Goal: Task Accomplishment & Management: Complete application form

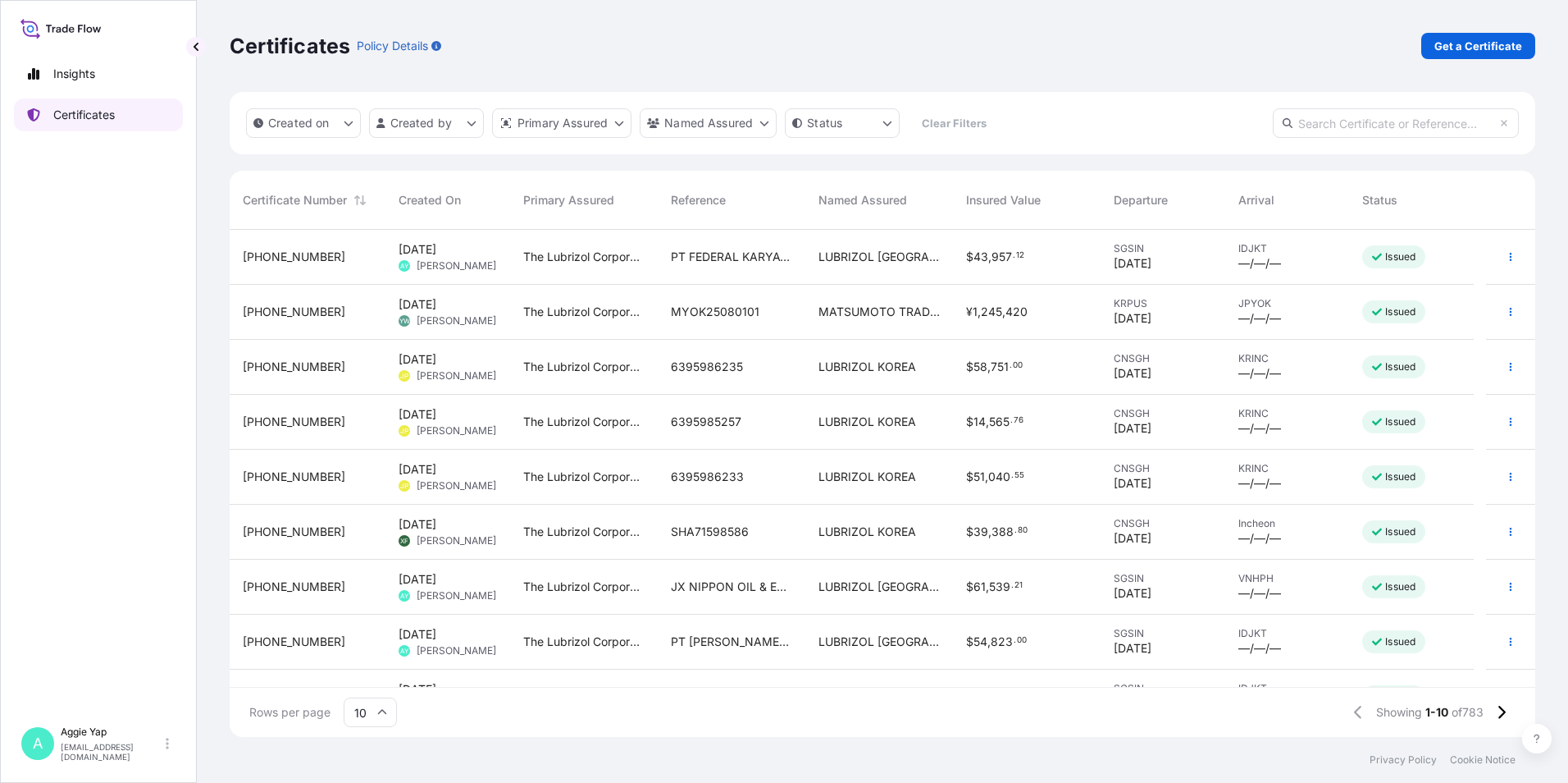
scroll to position [504, 1293]
click at [1480, 49] on p "Get a Certificate" at bounding box center [1479, 46] width 88 height 16
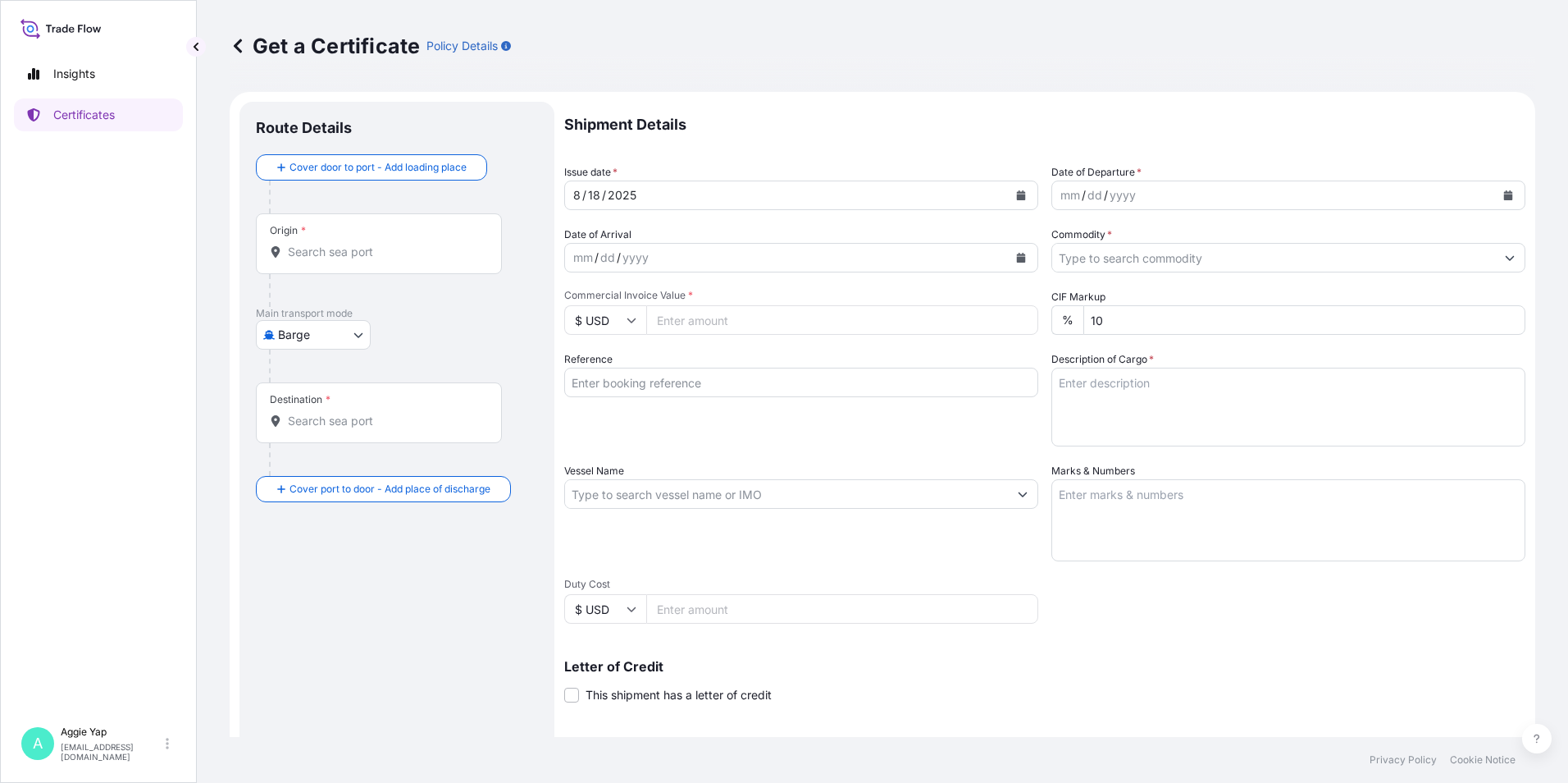
click at [295, 343] on body "Insights Certificates A [PERSON_NAME] [EMAIL_ADDRESS][DOMAIN_NAME] Get a Certif…" at bounding box center [784, 392] width 1568 height 783
click at [302, 477] on div "Ocean Vessel" at bounding box center [314, 466] width 104 height 29
select select "Ocean Vessel"
click at [359, 267] on div "Origin *" at bounding box center [378, 250] width 246 height 61
click at [359, 267] on input "Origin *" at bounding box center [384, 258] width 194 height 16
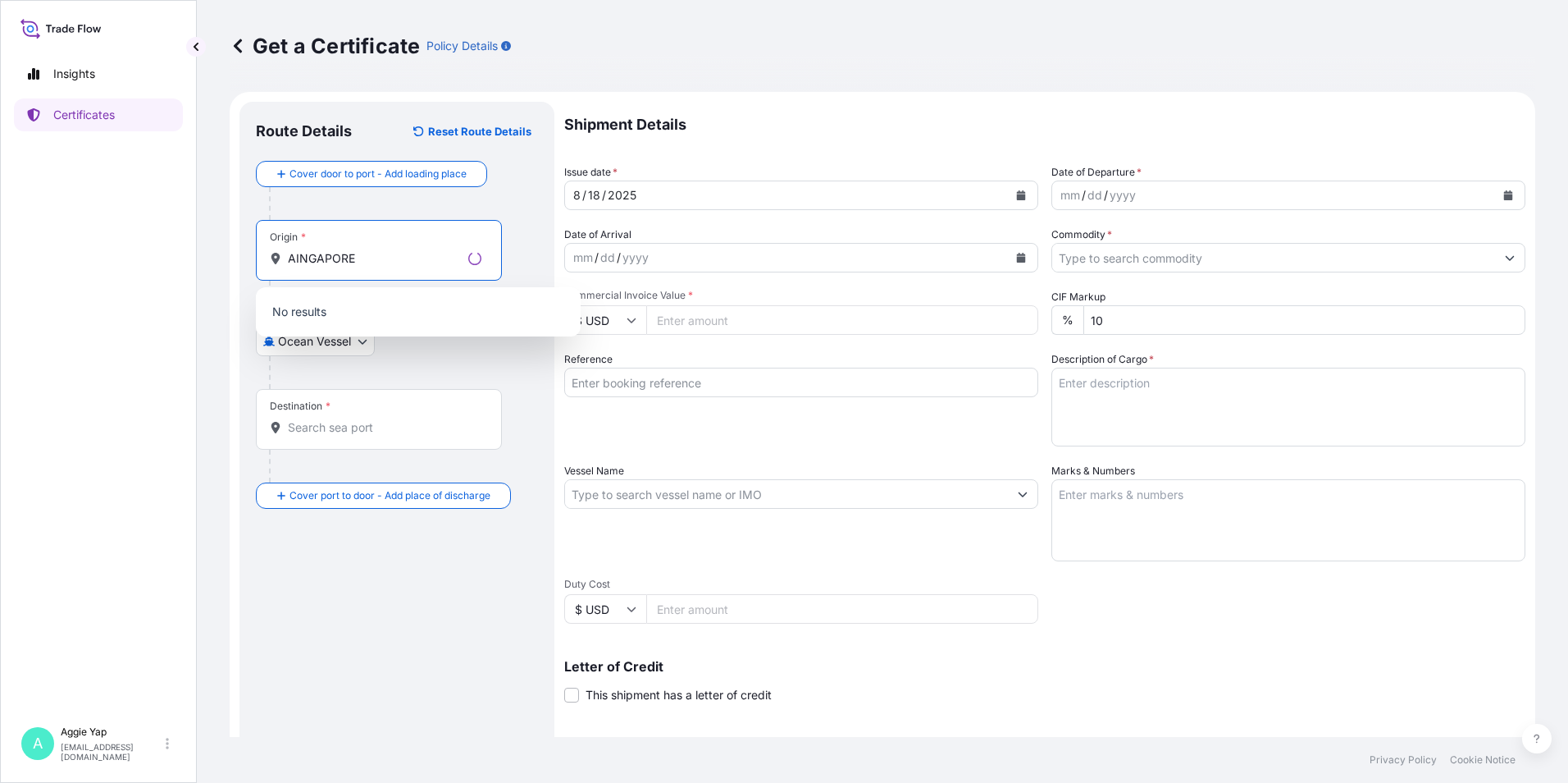
click at [294, 261] on input "AINGAPORE" at bounding box center [374, 258] width 174 height 16
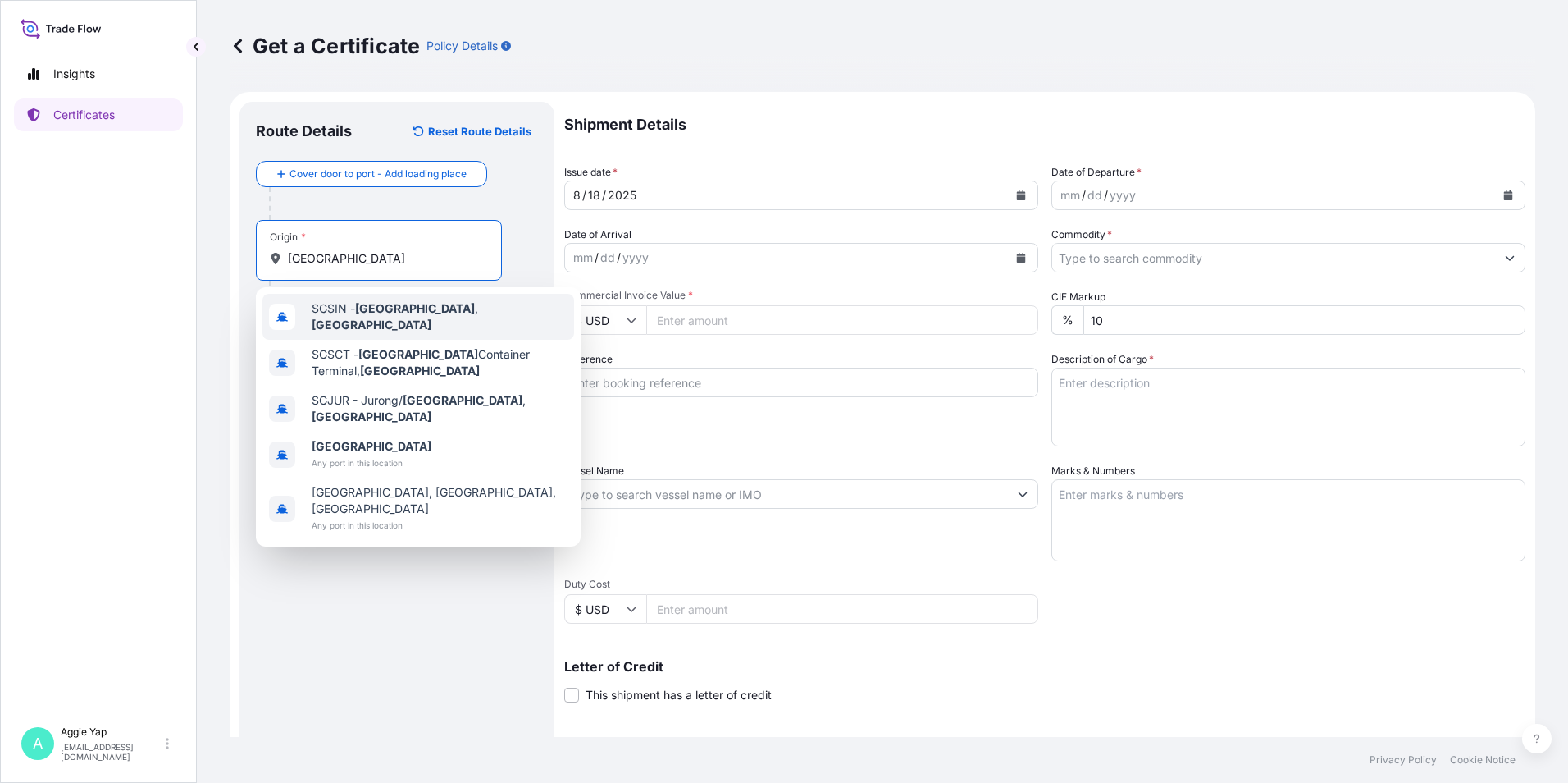
click at [346, 318] on span "SGSIN - [GEOGRAPHIC_DATA] , [GEOGRAPHIC_DATA]" at bounding box center [439, 317] width 256 height 33
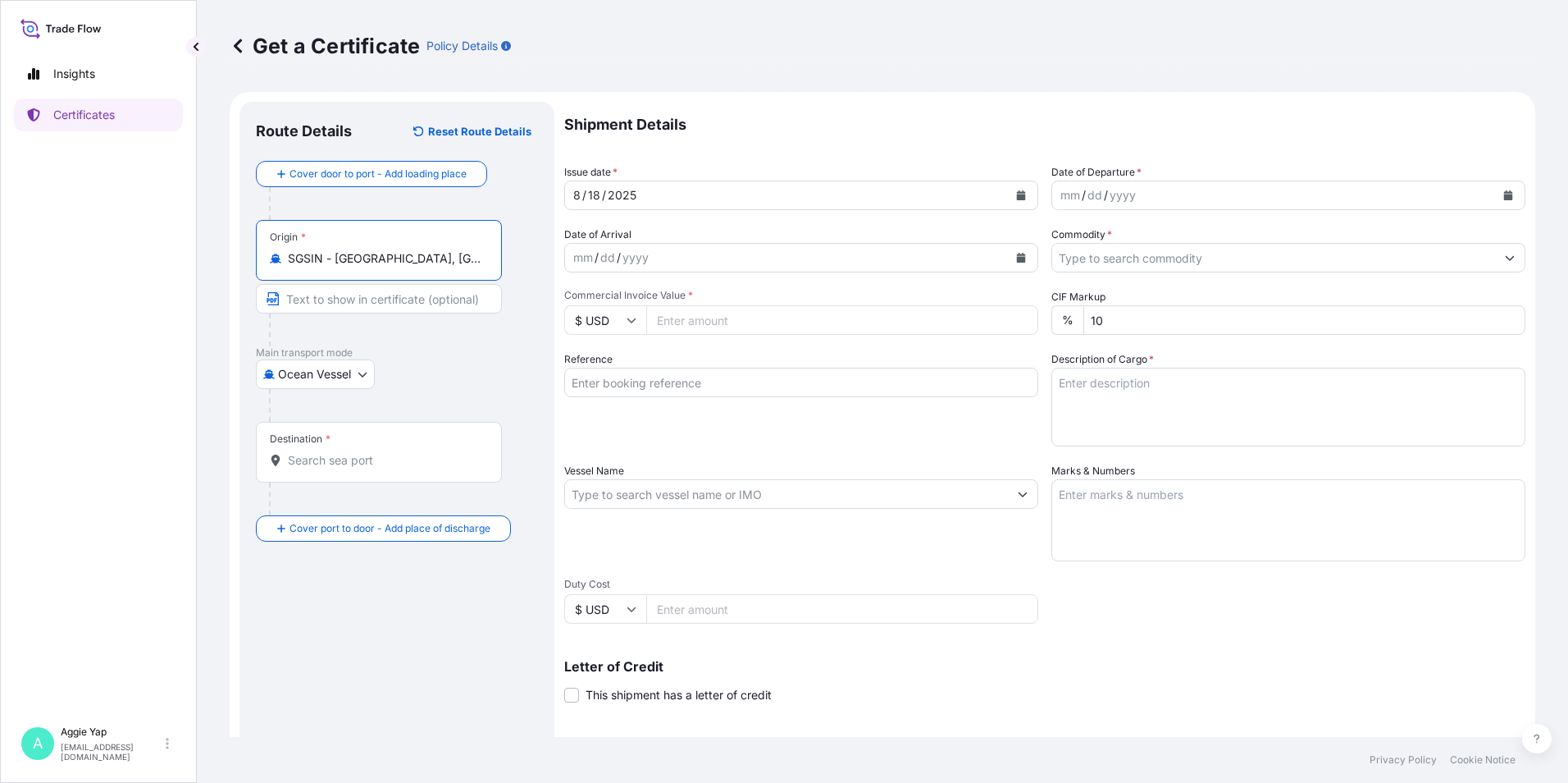
type input "SGSIN - [GEOGRAPHIC_DATA], [GEOGRAPHIC_DATA]"
click at [321, 444] on div "Destination *" at bounding box center [300, 439] width 61 height 13
click at [321, 452] on input "Destination *" at bounding box center [384, 460] width 194 height 16
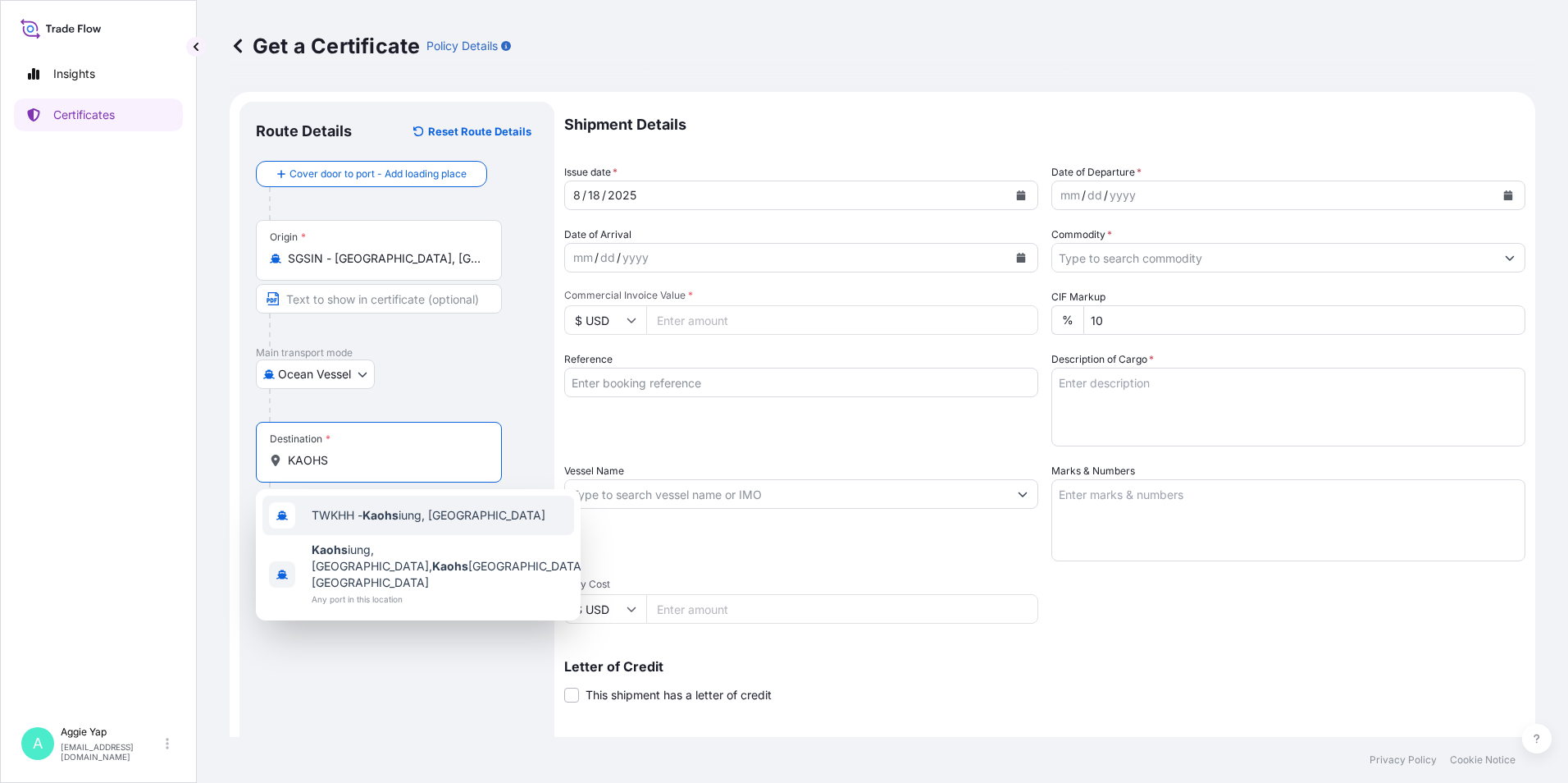
click at [395, 526] on div "TWKHH - Kaohs iung, [GEOGRAPHIC_DATA]" at bounding box center [418, 515] width 312 height 39
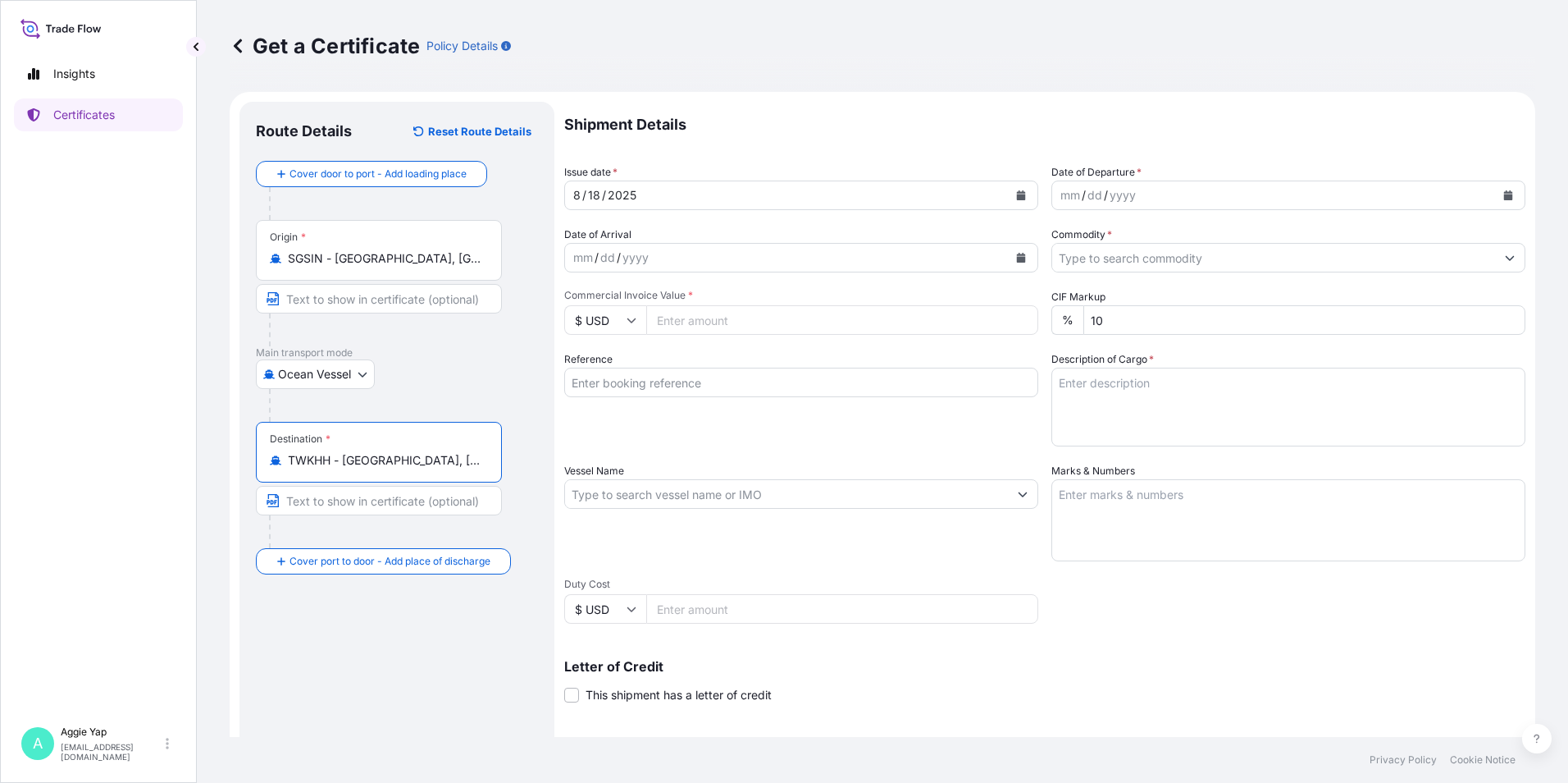
type input "TWKHH - [GEOGRAPHIC_DATA], [GEOGRAPHIC_DATA]"
click at [1021, 195] on button "Calendar" at bounding box center [1021, 195] width 27 height 27
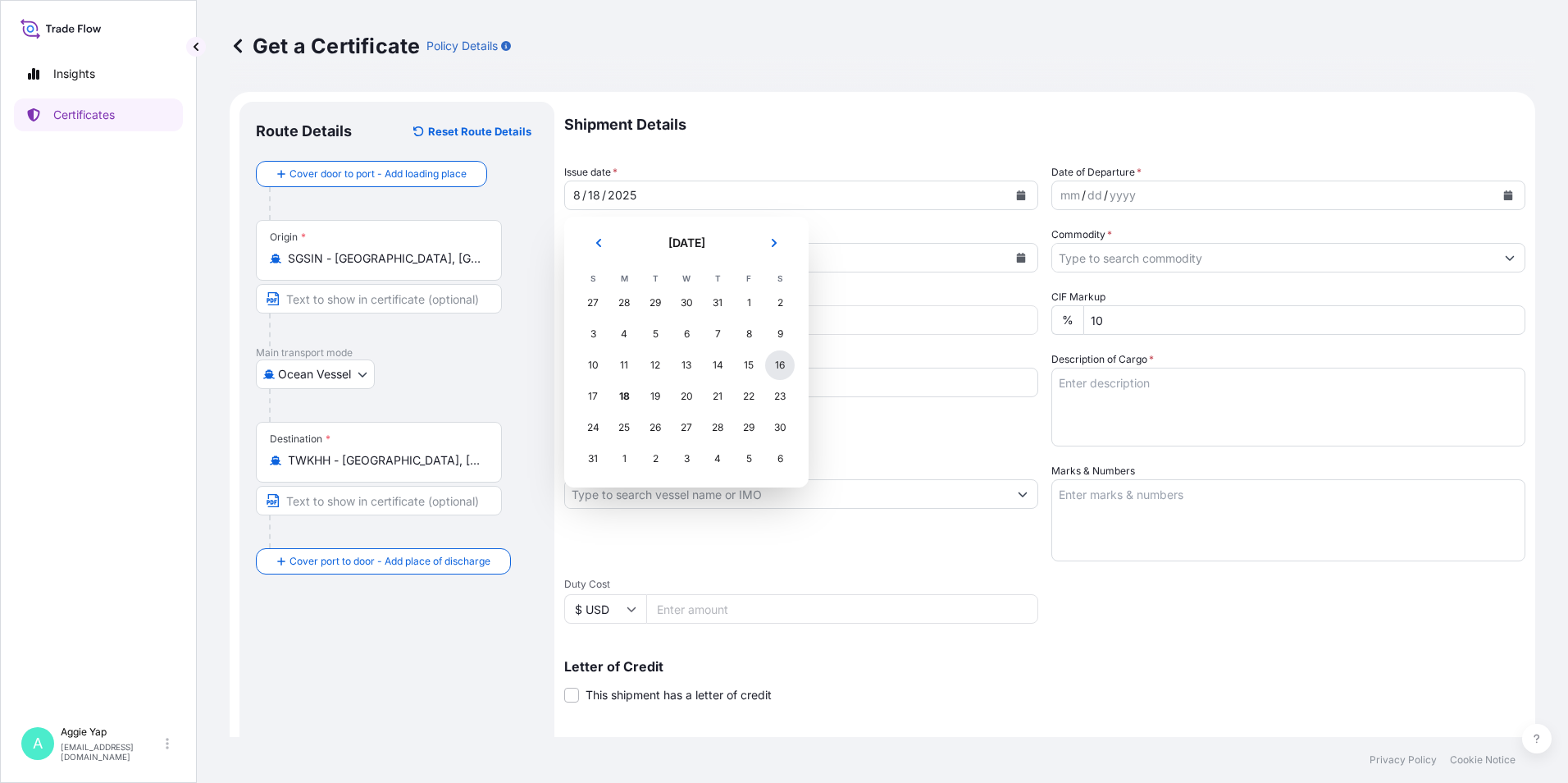
click at [786, 367] on div "16" at bounding box center [780, 365] width 29 height 29
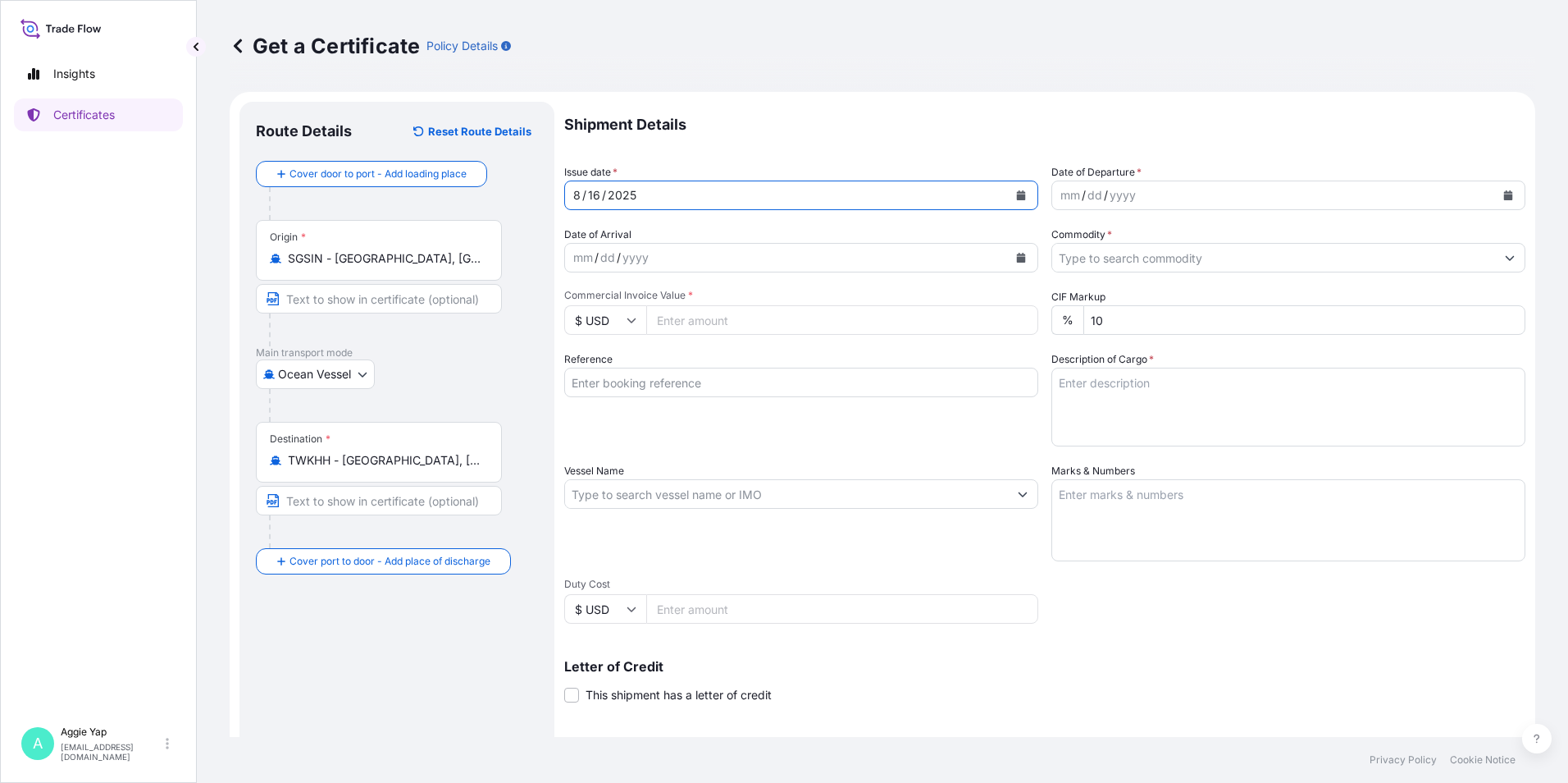
click at [1503, 190] on button "Calendar" at bounding box center [1508, 195] width 27 height 27
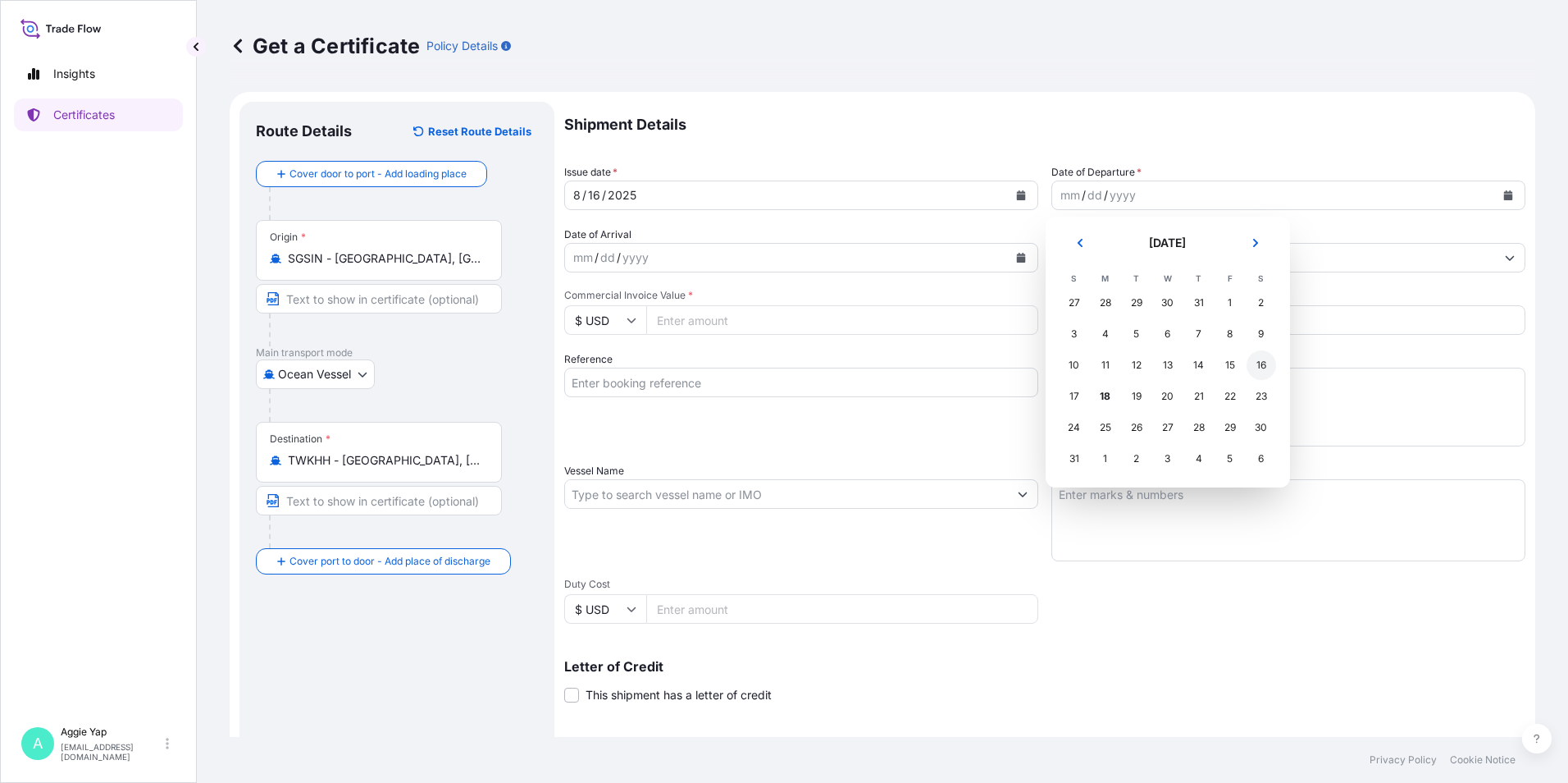
click at [1264, 365] on div "16" at bounding box center [1262, 365] width 29 height 29
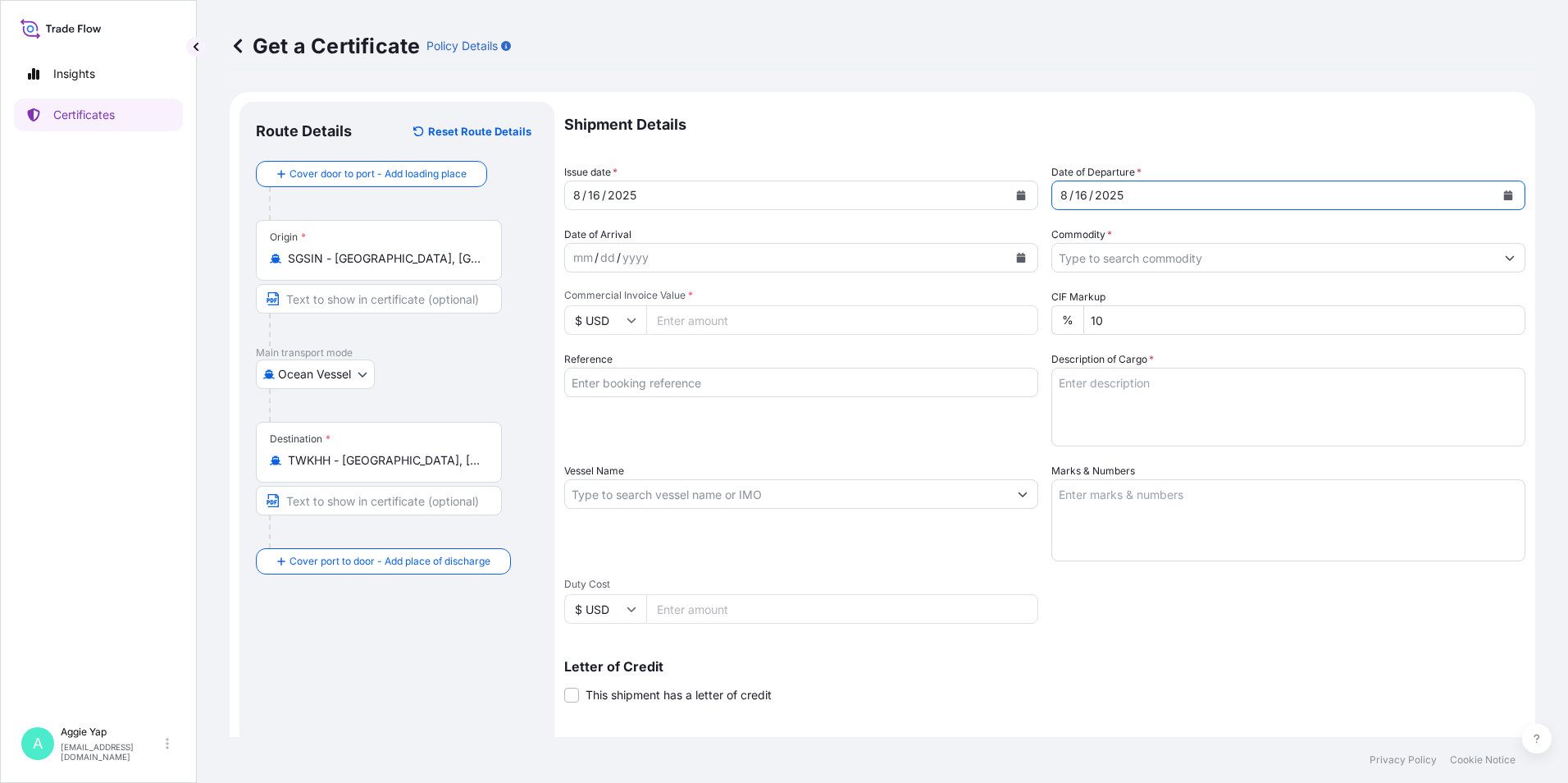
click at [1118, 256] on input "Commodity *" at bounding box center [1274, 258] width 443 height 29
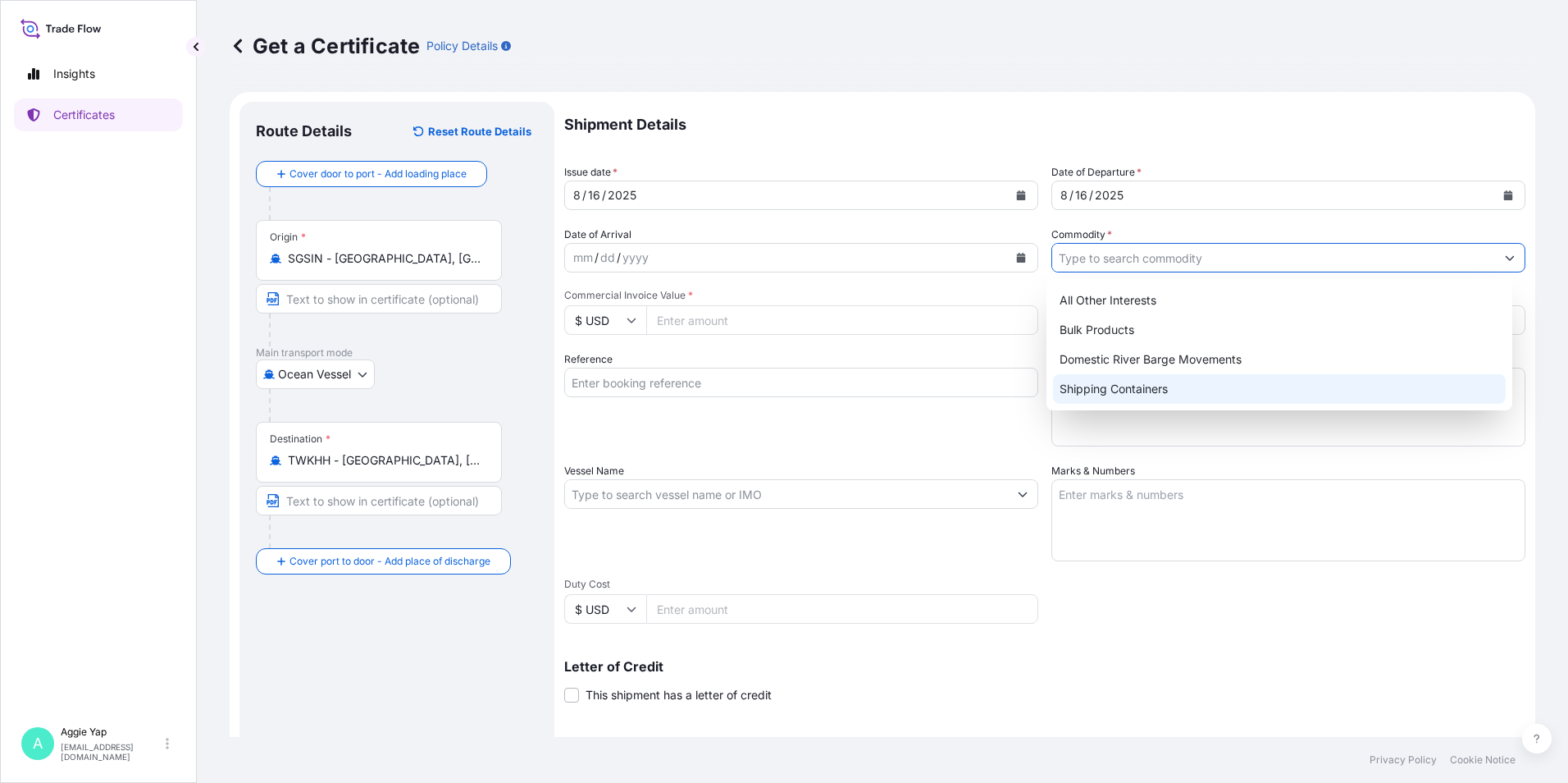
click at [1083, 391] on div "Shipping Containers" at bounding box center [1280, 389] width 454 height 29
type input "Shipping Containers"
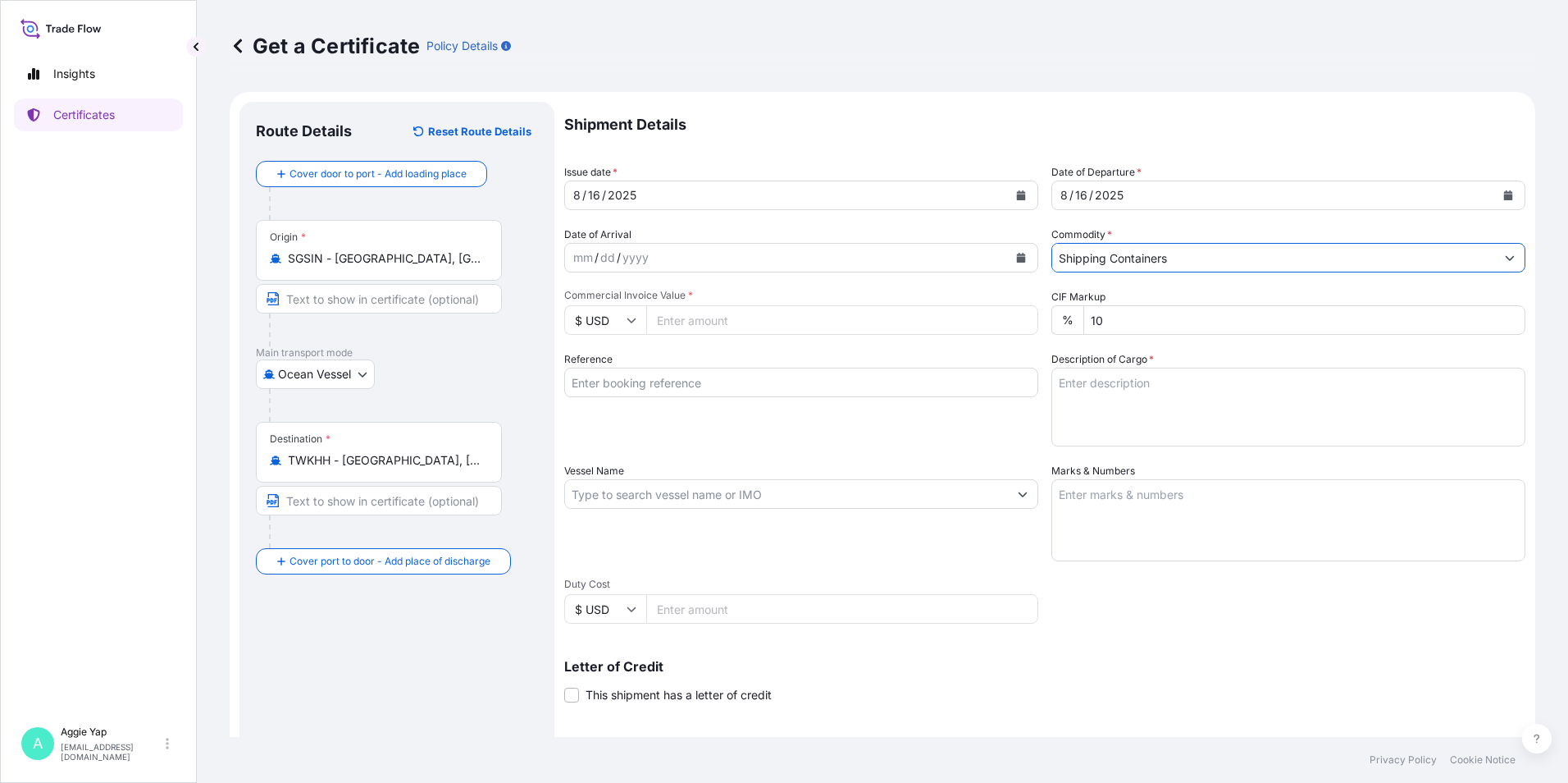
click at [797, 325] on input "Commercial Invoice Value *" at bounding box center [842, 320] width 392 height 29
type input "41846.52"
click at [705, 340] on div "Shipment Details Issue date * [DATE] Date of Departure * [DATE] Date of Arrival…" at bounding box center [1045, 493] width 961 height 782
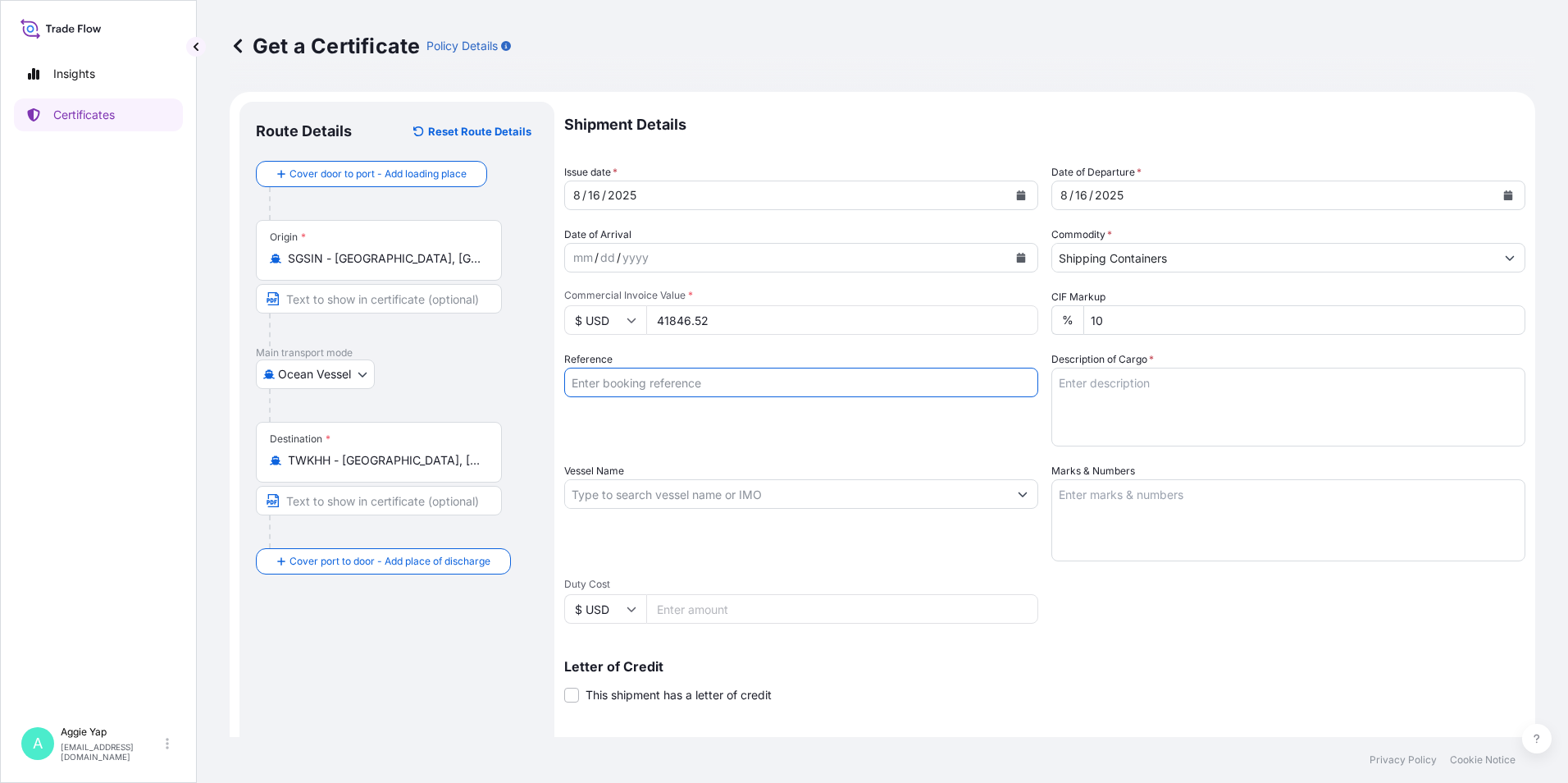
click at [698, 387] on input "Reference" at bounding box center [802, 382] width 474 height 29
type input "TAIWAN ENEOS CO LTD"
click at [695, 488] on input "Vessel Name" at bounding box center [787, 494] width 443 height 29
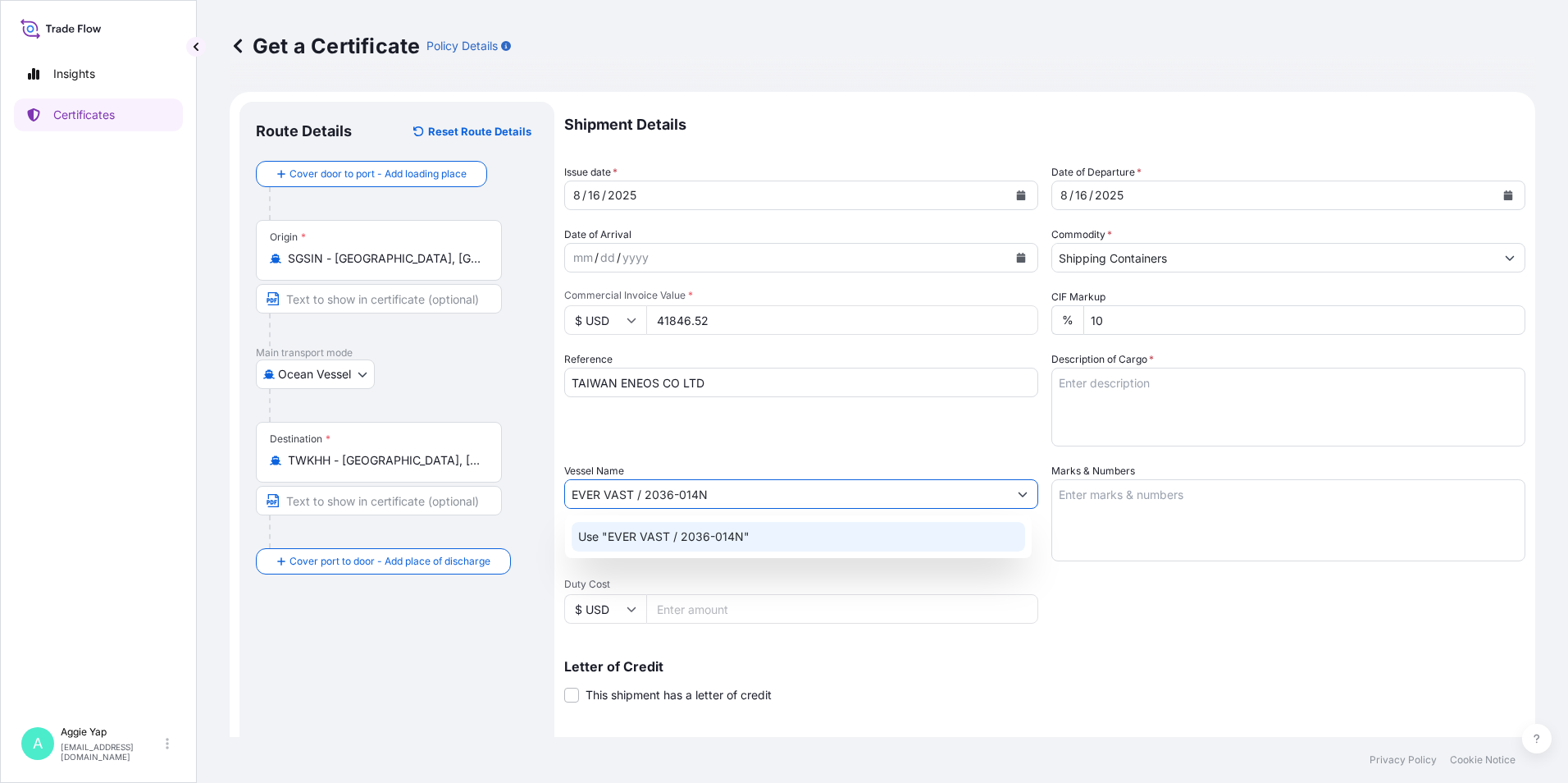
click at [678, 543] on p "Use "EVER VAST / 2036-014N"" at bounding box center [664, 537] width 172 height 16
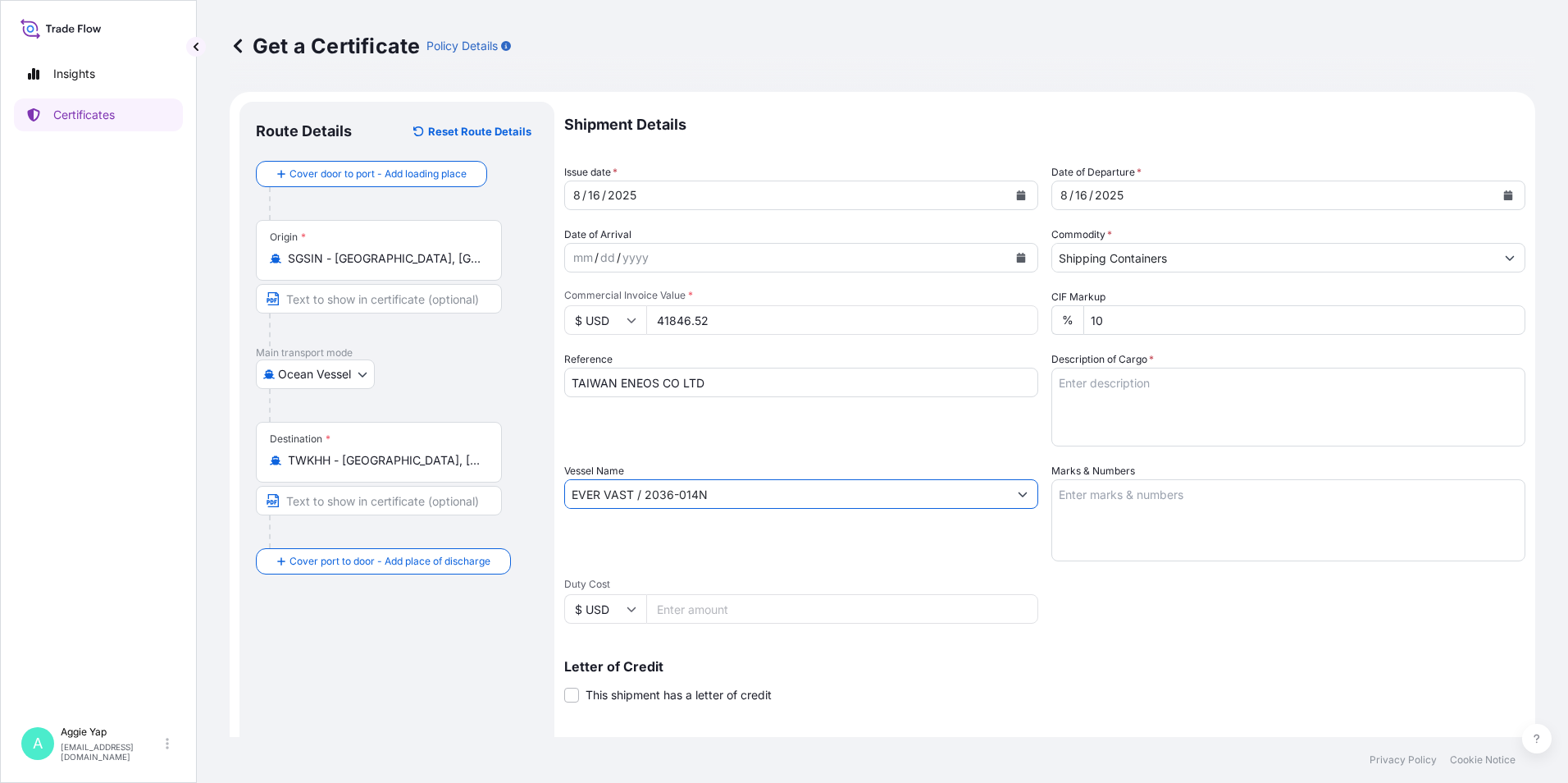
type input "EVER VAST / 2036-014N"
click at [1226, 504] on textarea "Marks & Numbers" at bounding box center [1288, 520] width 474 height 82
type textarea "AS PER BILL OF LADING"
drag, startPoint x: 1123, startPoint y: 394, endPoint x: 1135, endPoint y: 392, distance: 12.2
click at [1123, 393] on textarea "Description of Cargo *" at bounding box center [1288, 407] width 474 height 79
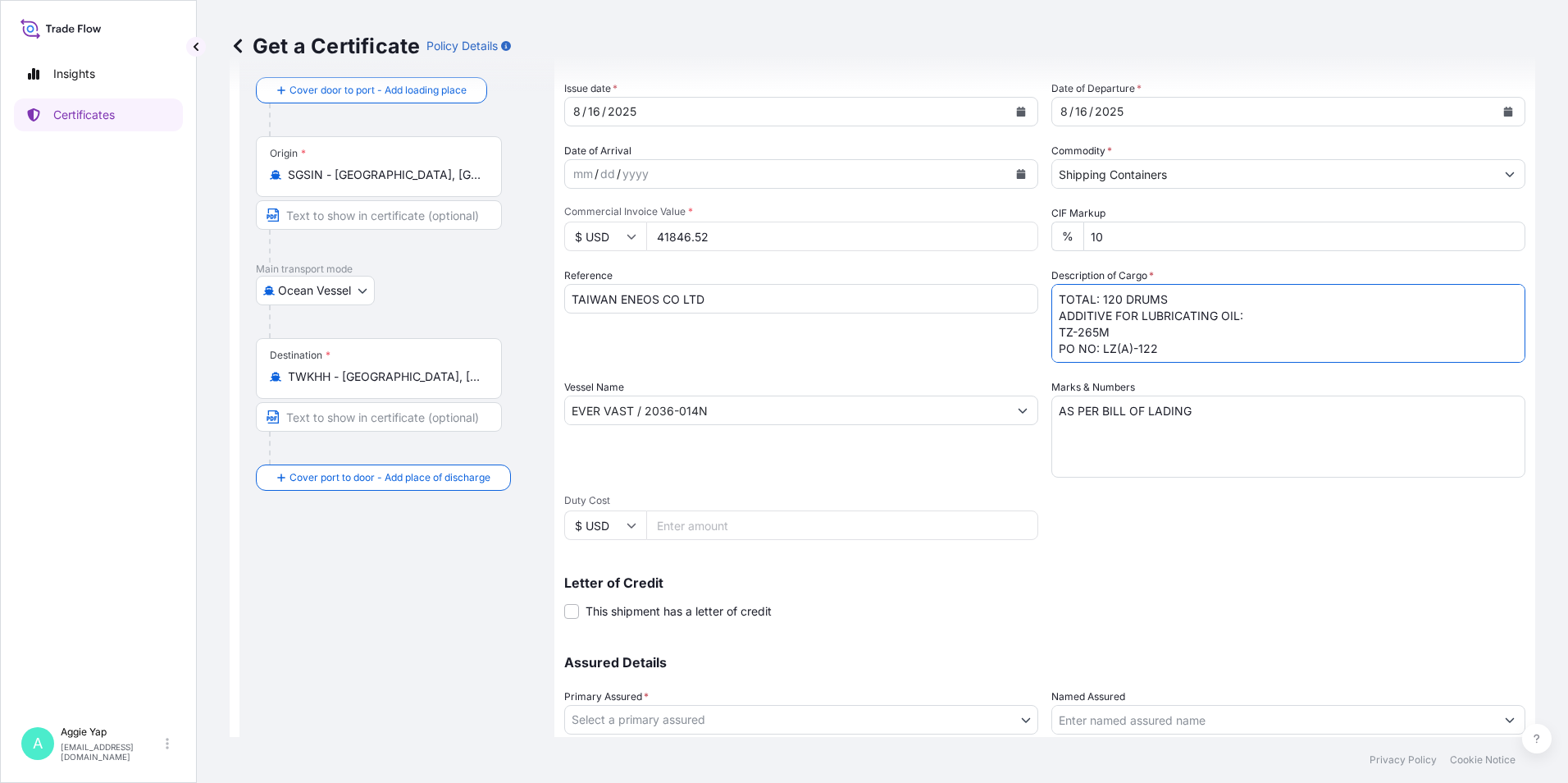
scroll to position [203, 0]
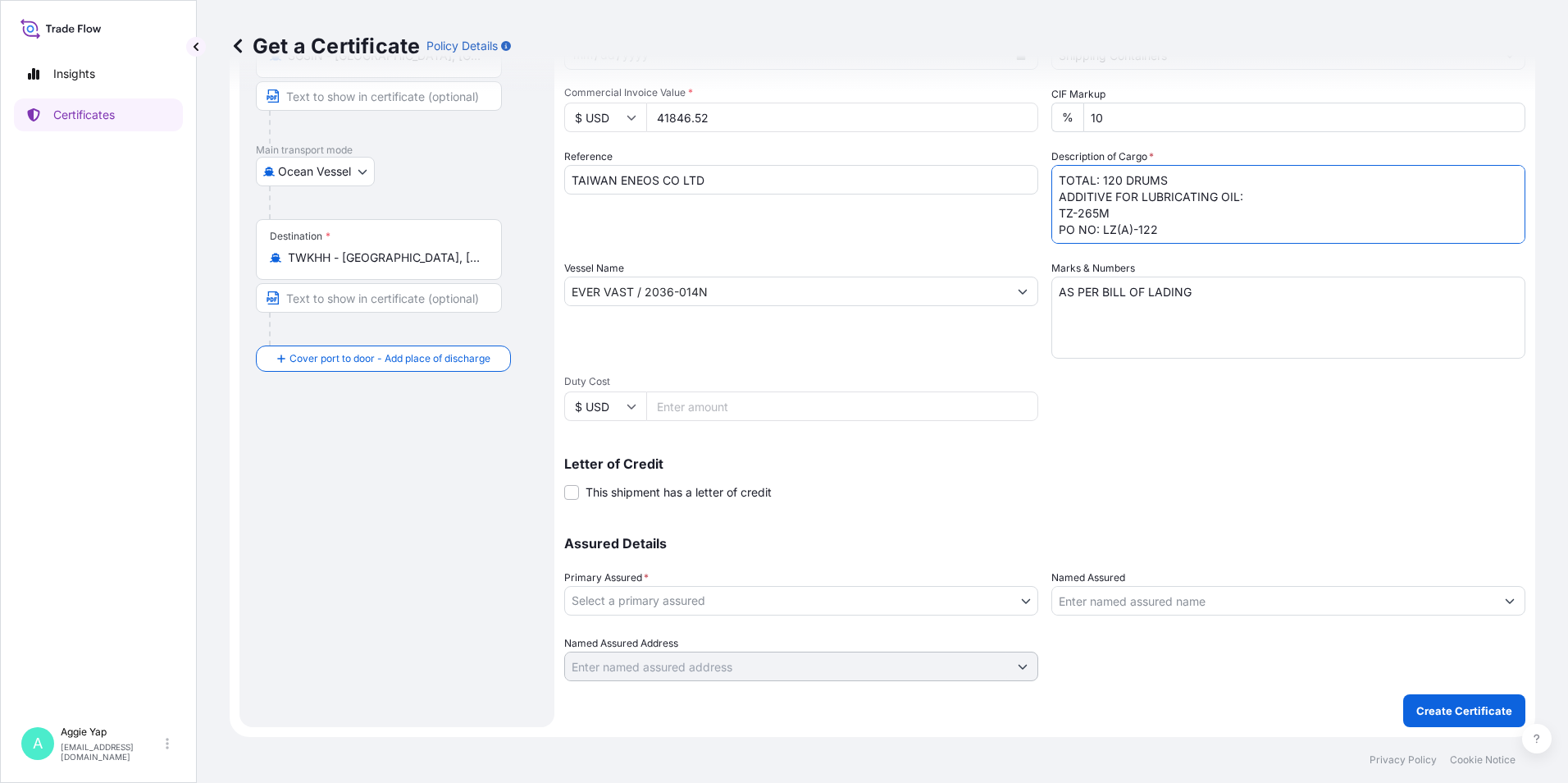
type textarea "TOTAL: 120 DRUMS ADDITIVE FOR LUBRICATING OIL: TZ-265M PO NO: LZ(A)-122"
click at [675, 596] on body "Insights Certificates A [PERSON_NAME] [EMAIL_ADDRESS][DOMAIN_NAME] Get a Certif…" at bounding box center [784, 392] width 1568 height 783
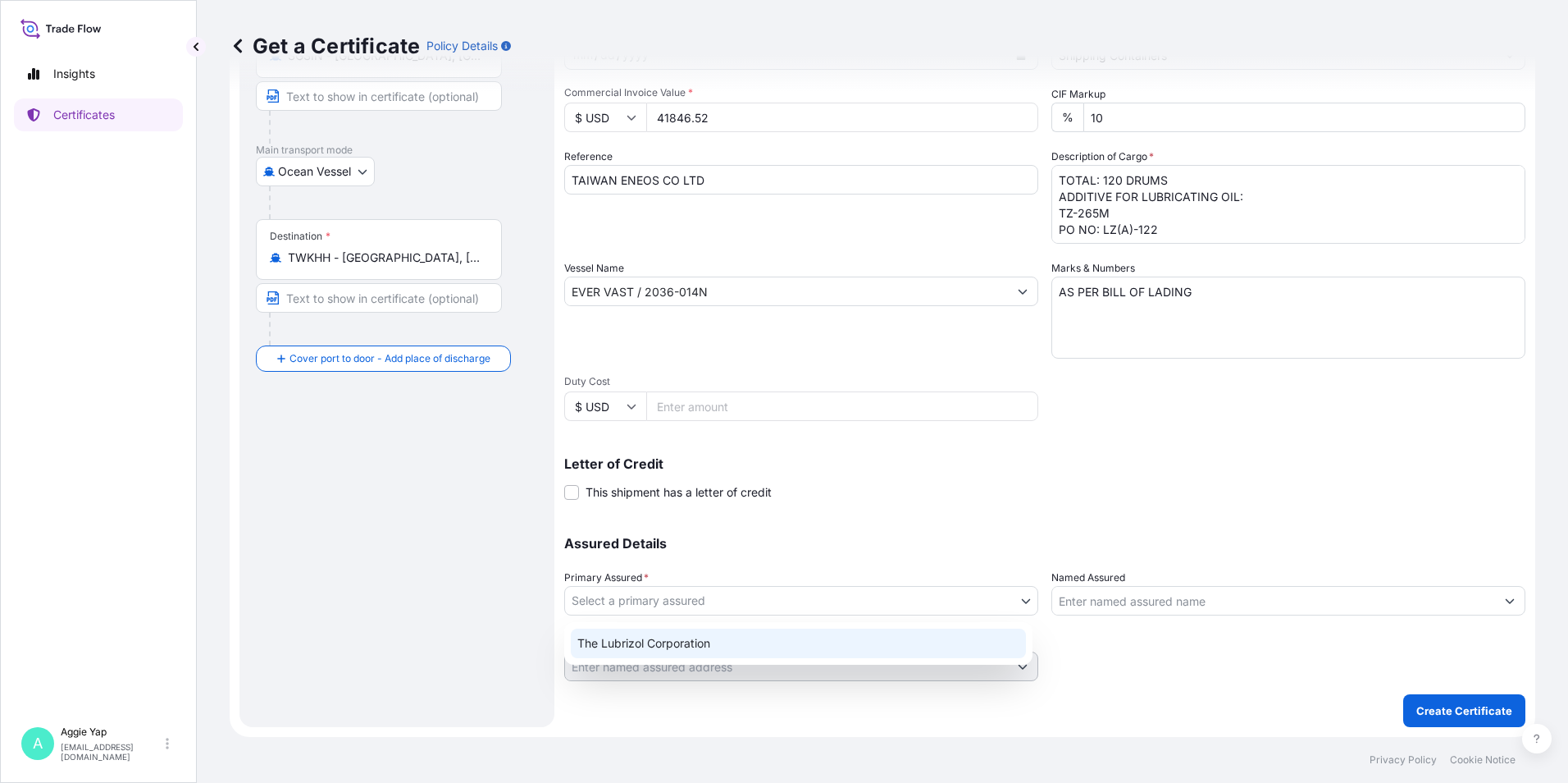
click at [672, 634] on div "The Lubrizol Corporation" at bounding box center [798, 643] width 455 height 29
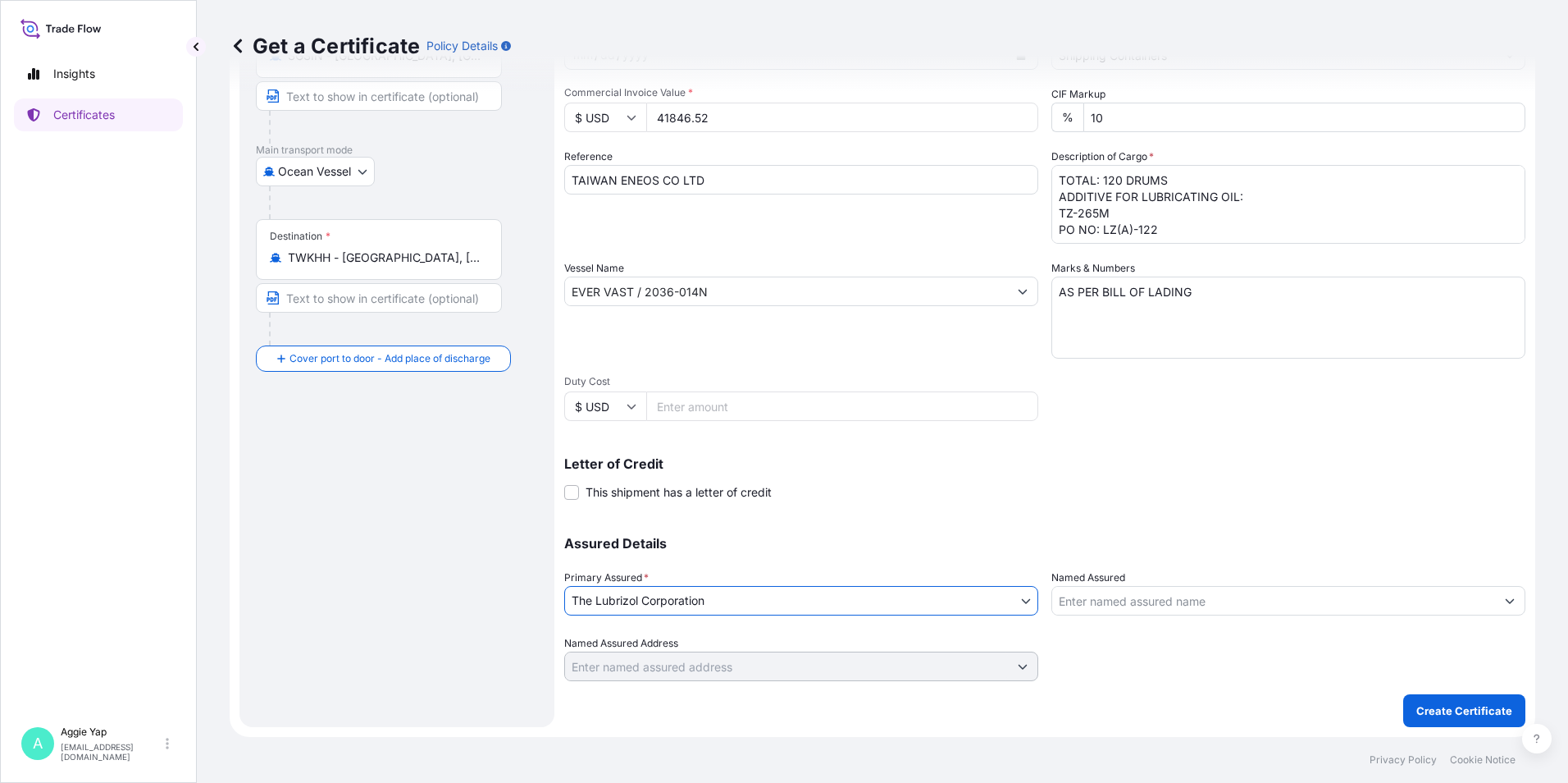
click at [1233, 607] on input "Named Assured" at bounding box center [1274, 600] width 443 height 29
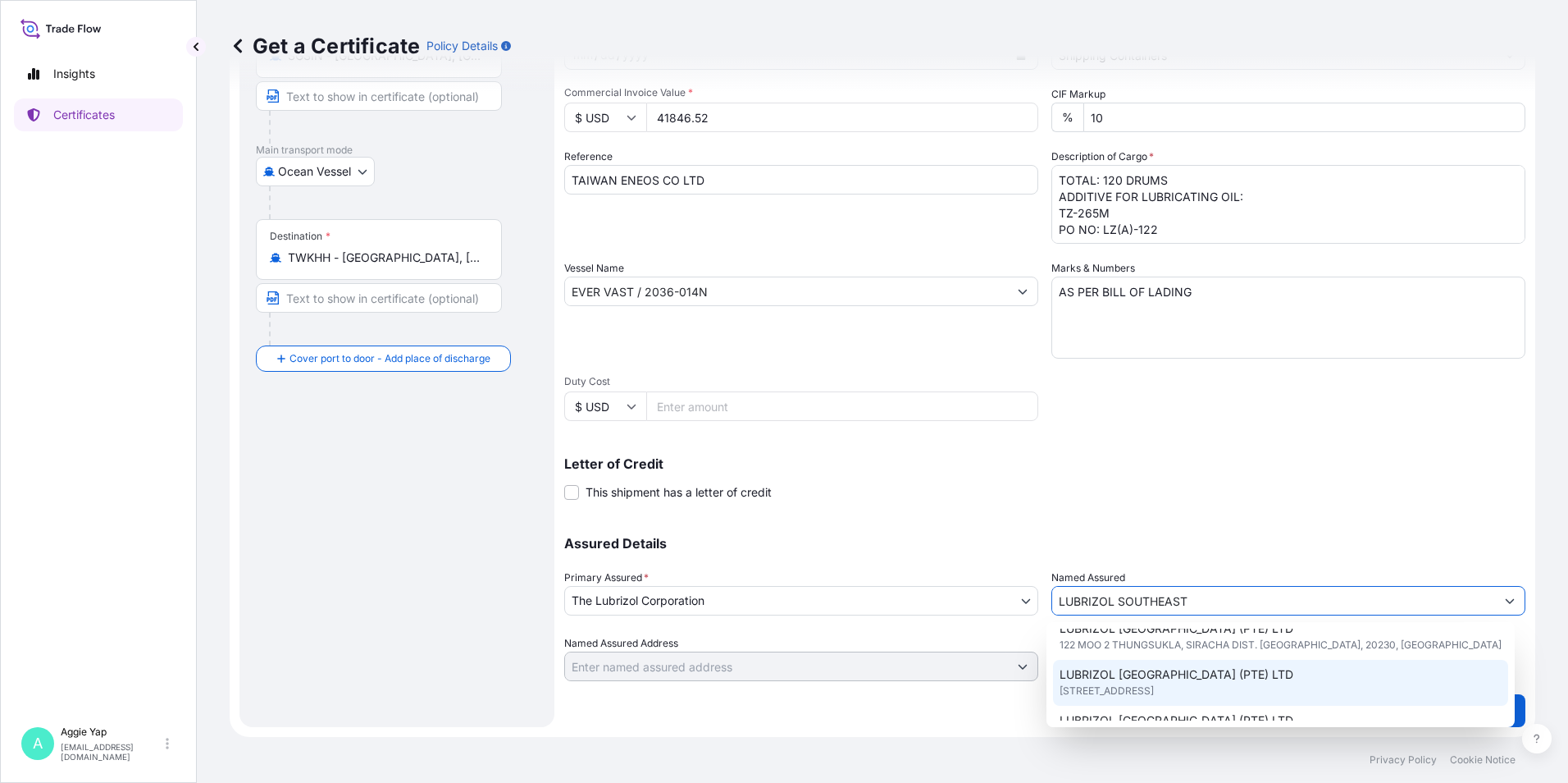
scroll to position [82, 0]
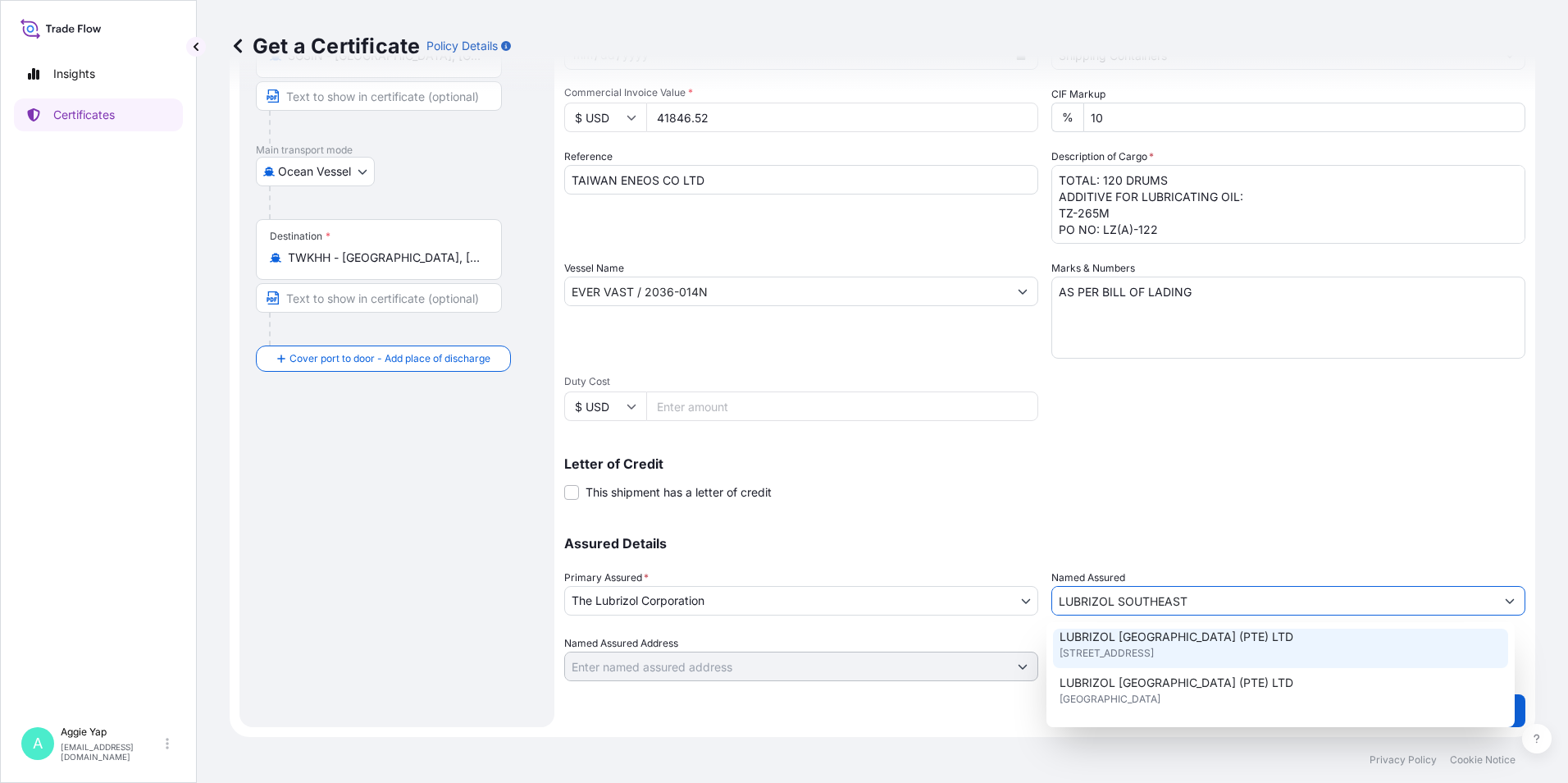
click at [1154, 659] on span "[STREET_ADDRESS]" at bounding box center [1107, 652] width 94 height 16
type input "LUBRIZOL [GEOGRAPHIC_DATA] (PTE) LTD"
type input "[STREET_ADDRESS]"
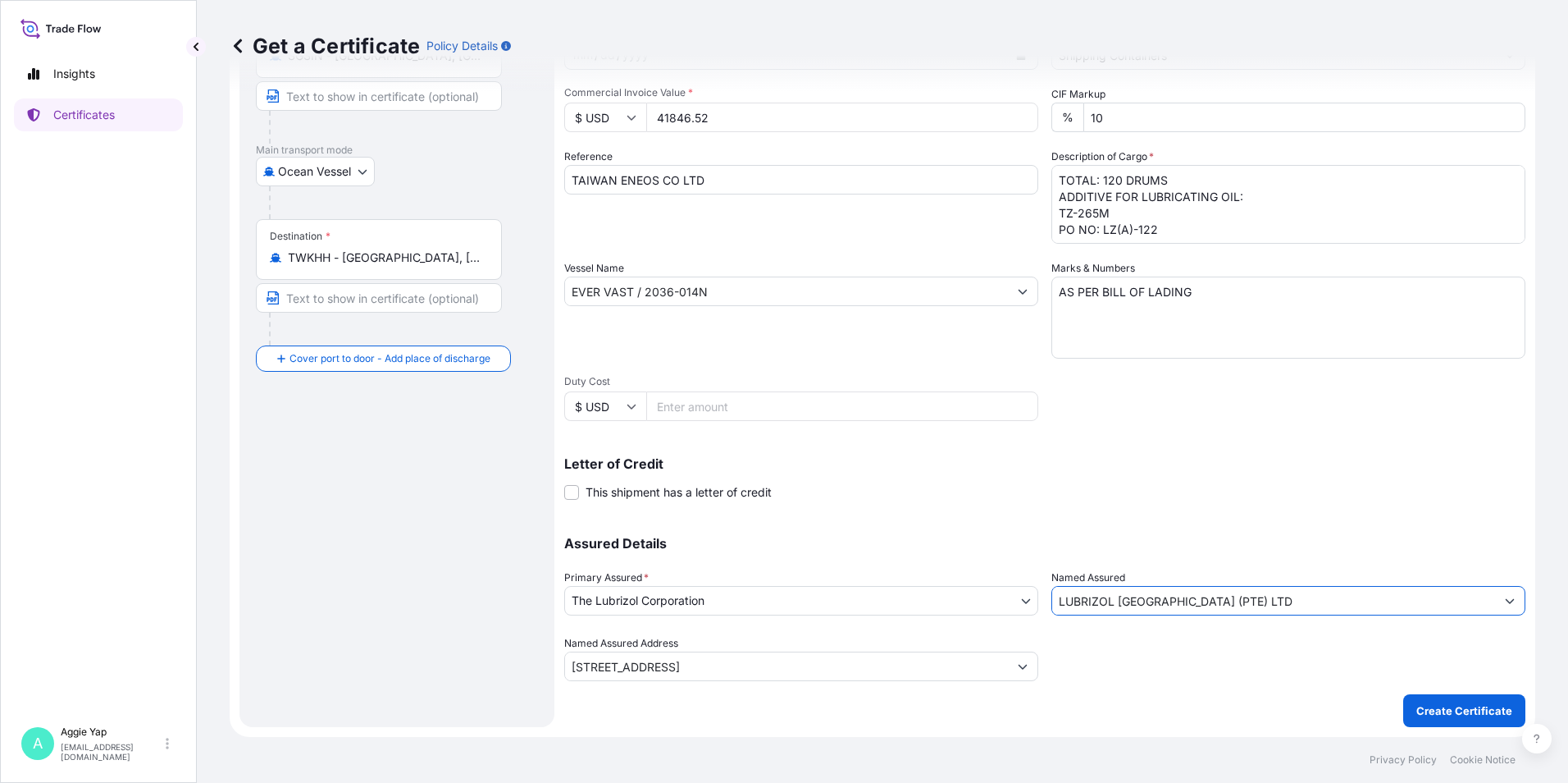
type input "LUBRIZOL [GEOGRAPHIC_DATA] (PTE) LTD"
click at [1198, 528] on div "Assured Details Primary Assured * The Lubrizol Corporation The Lubrizol Corpora…" at bounding box center [1045, 598] width 961 height 164
click at [1439, 713] on p "Create Certificate" at bounding box center [1465, 710] width 96 height 16
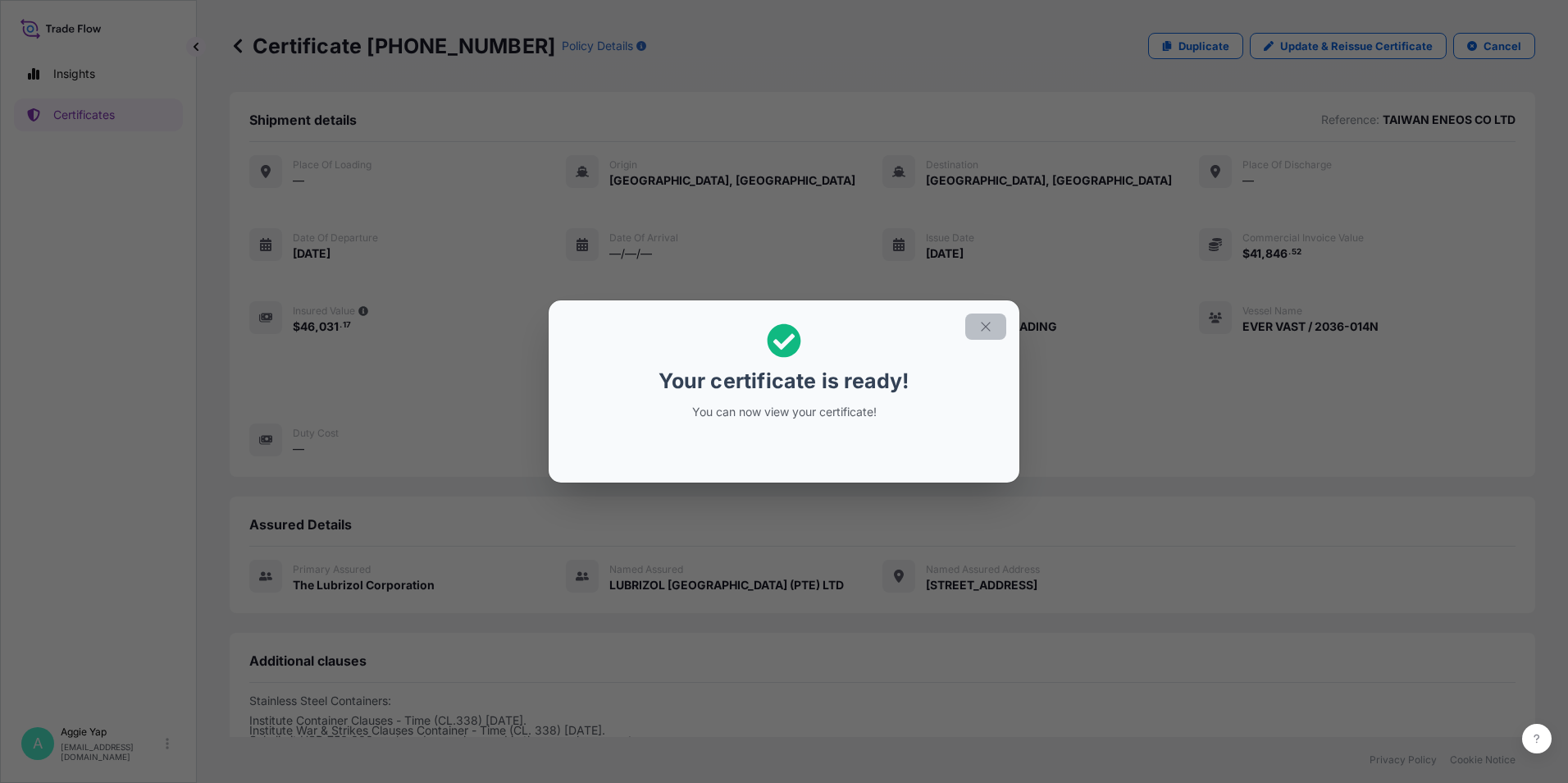
click at [974, 325] on button "button" at bounding box center [986, 326] width 41 height 27
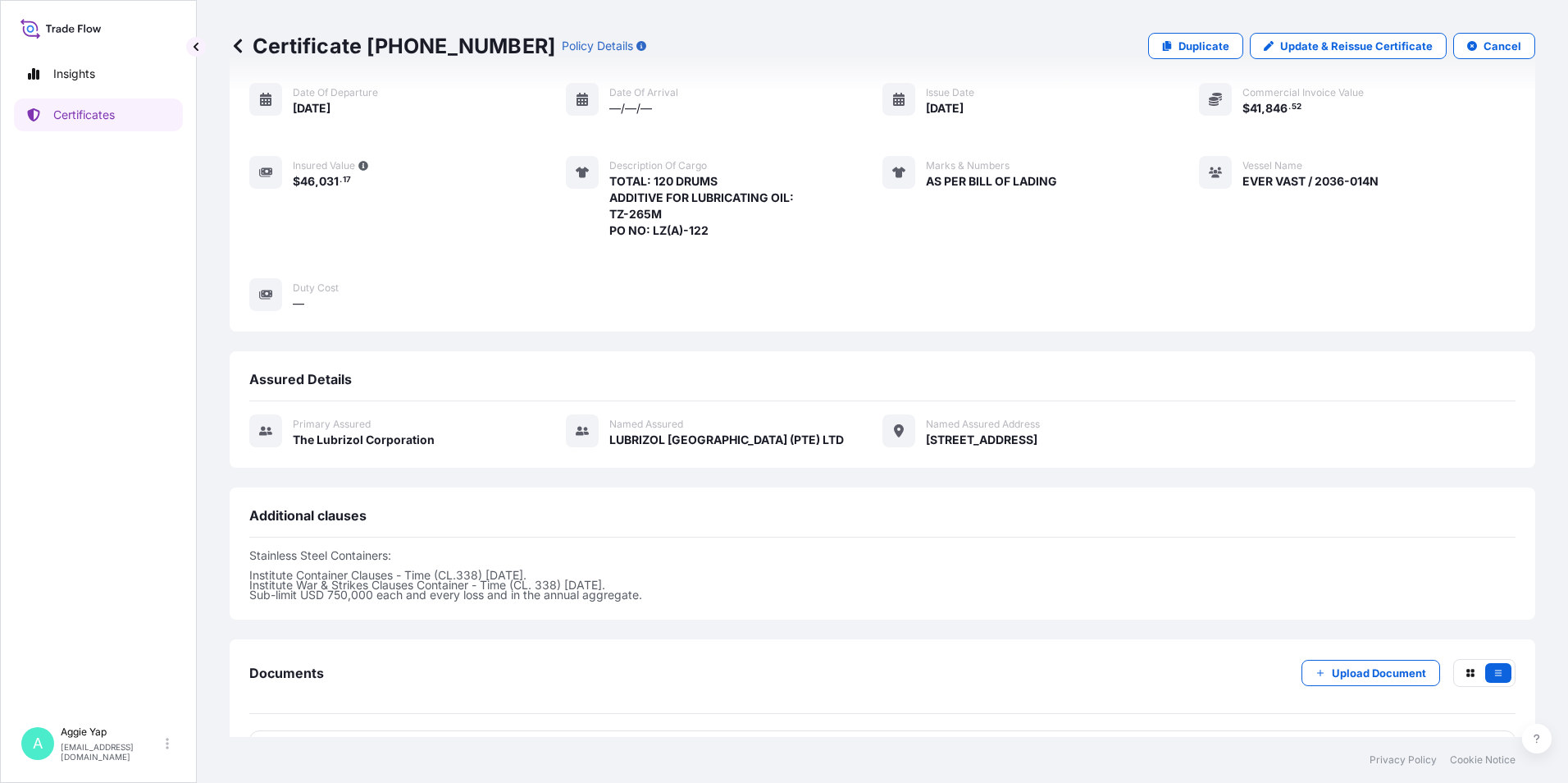
scroll to position [201, 0]
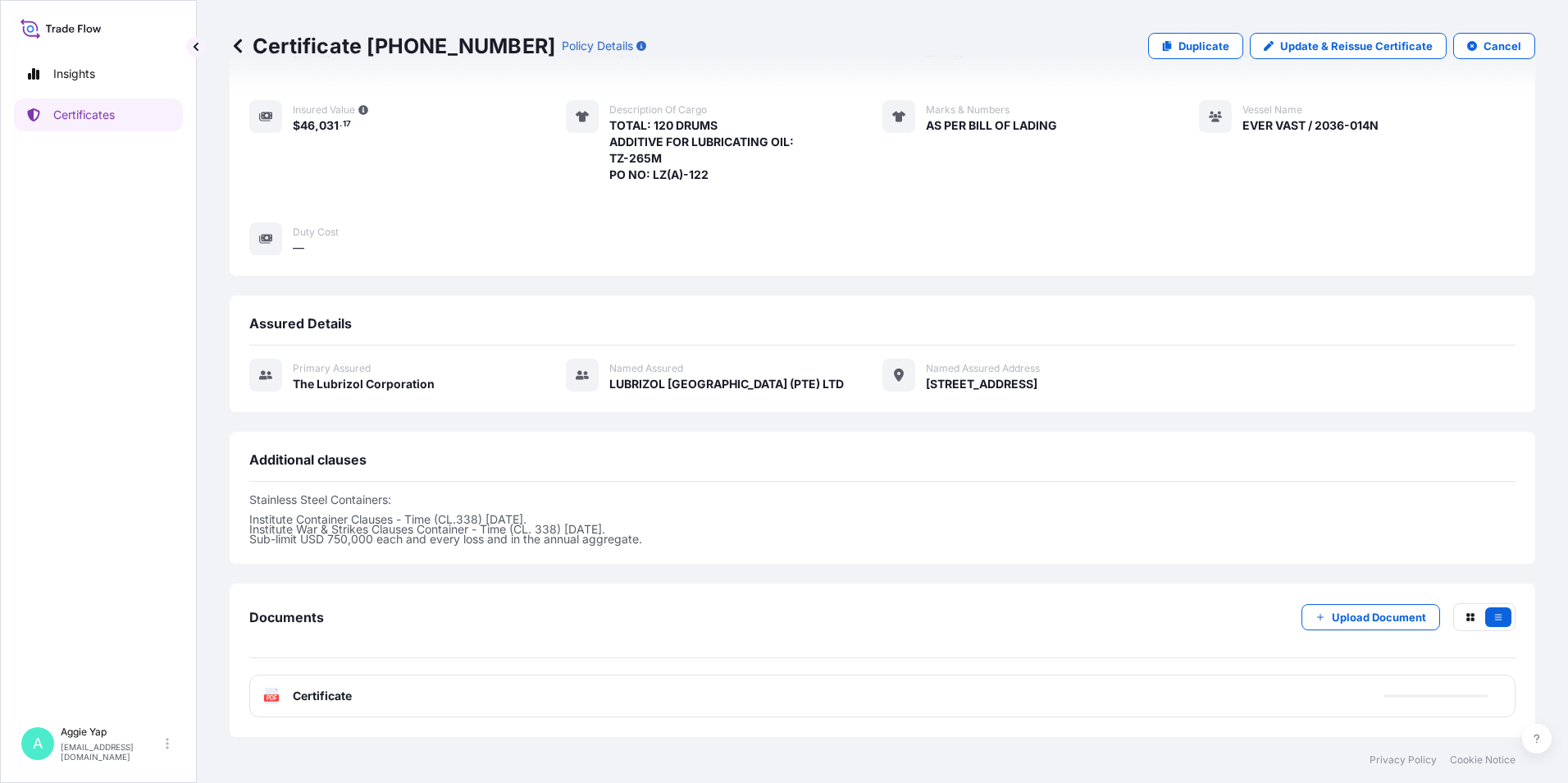
click at [380, 701] on div "PDF Certificate" at bounding box center [883, 696] width 1267 height 43
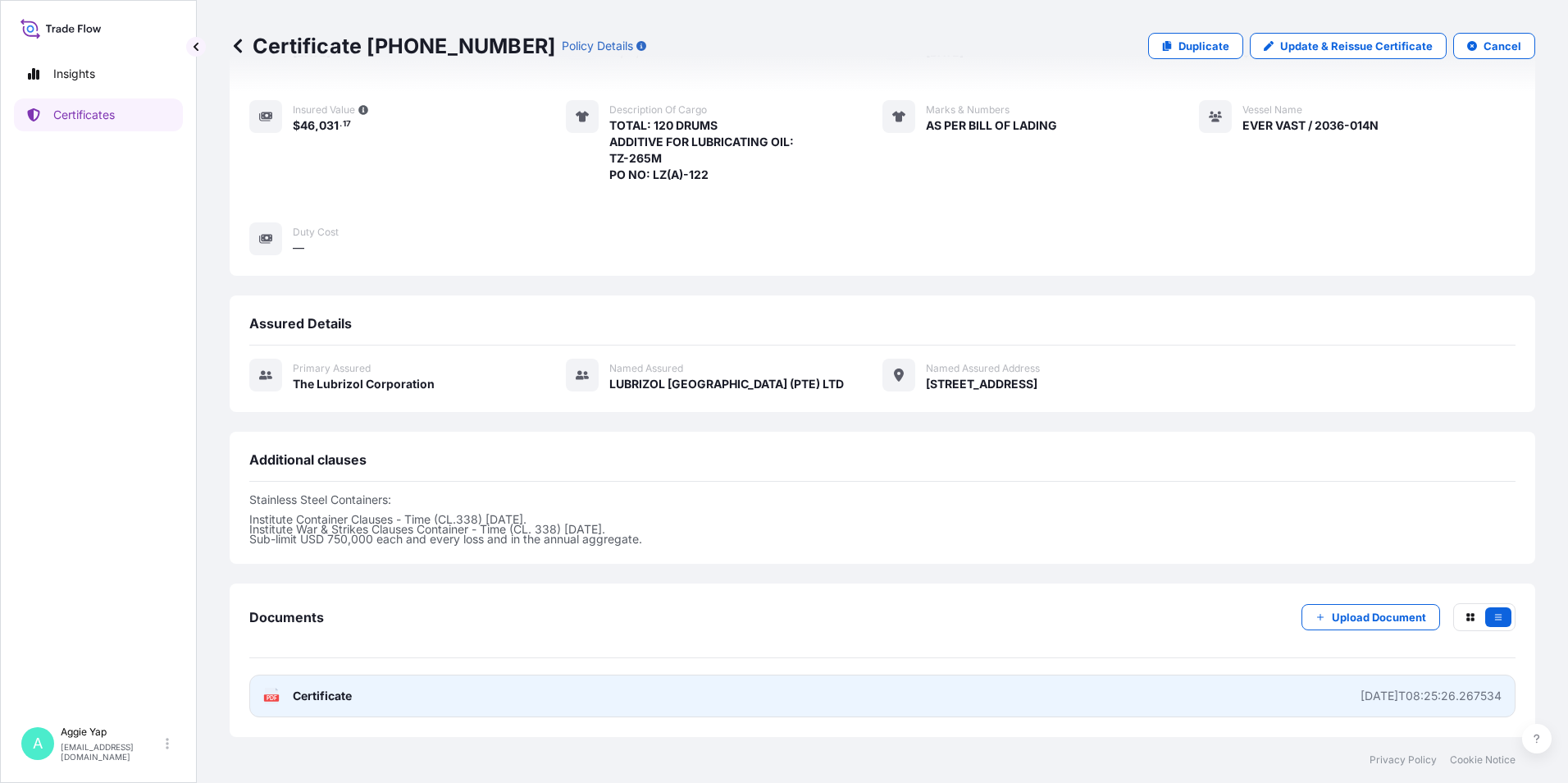
click at [392, 691] on link "PDF Certificate [DATE]T08:25:26.267534" at bounding box center [883, 696] width 1267 height 43
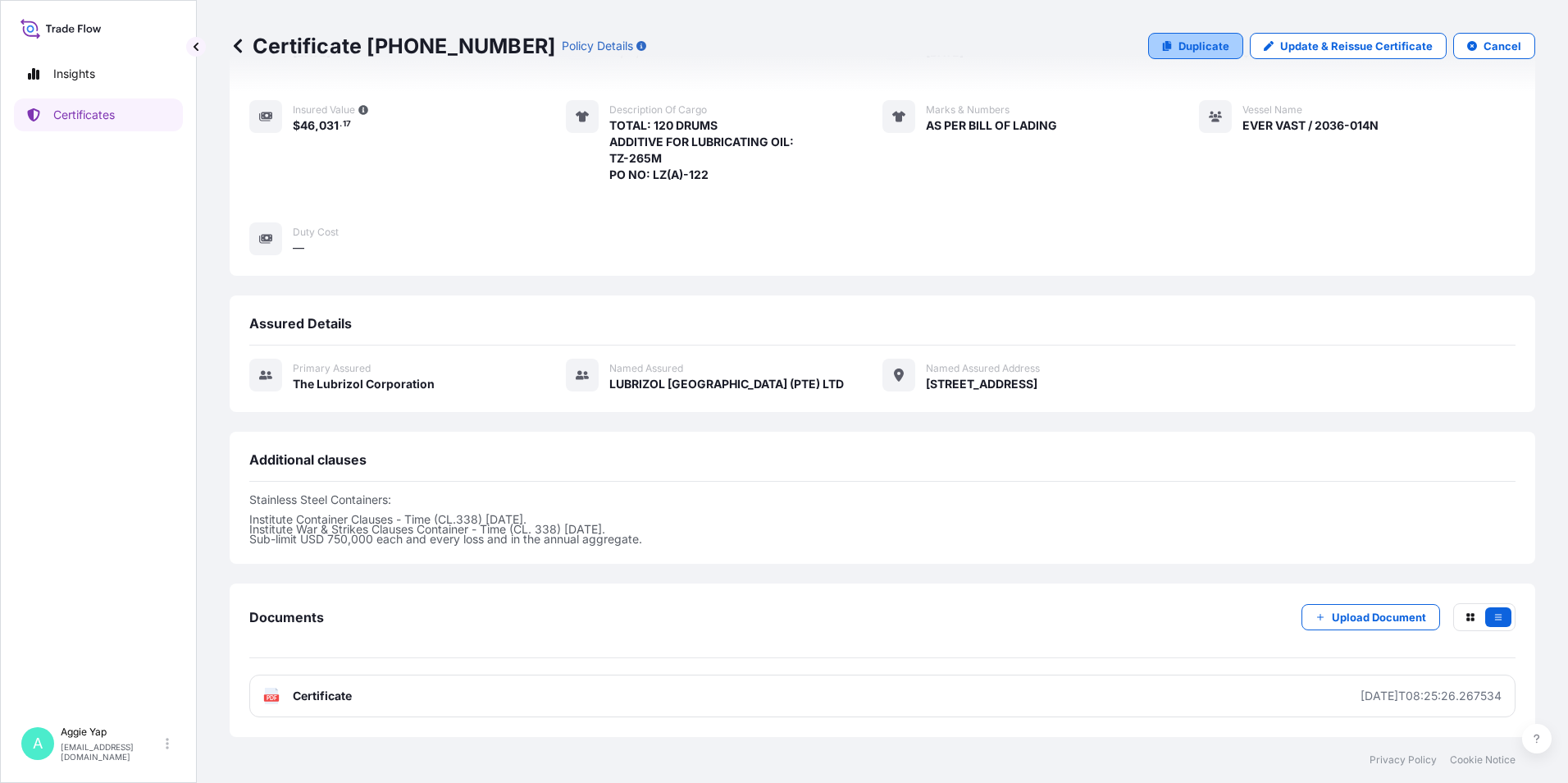
click at [1195, 44] on p "Duplicate" at bounding box center [1203, 46] width 51 height 16
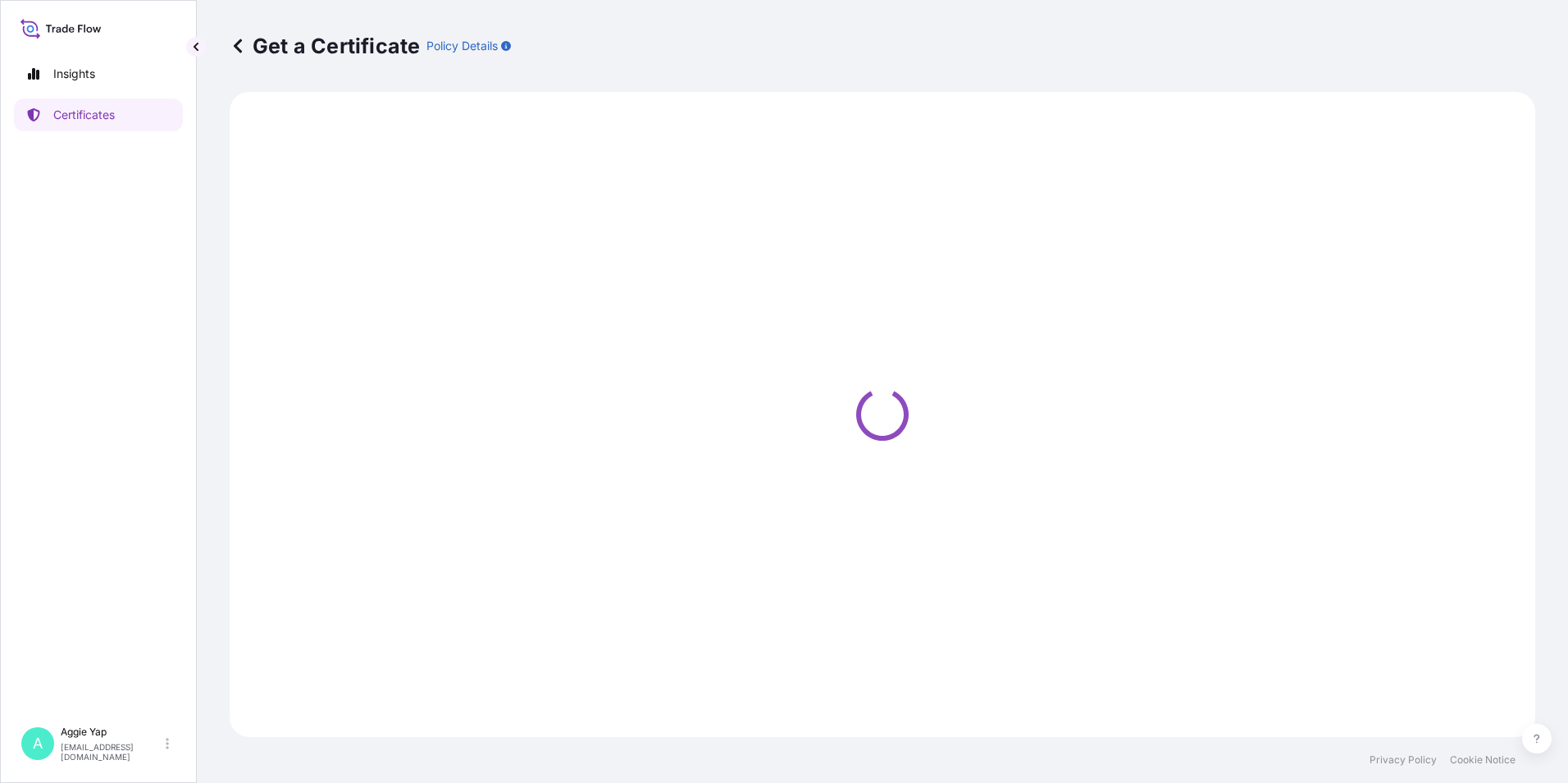
select select "Ocean Vessel"
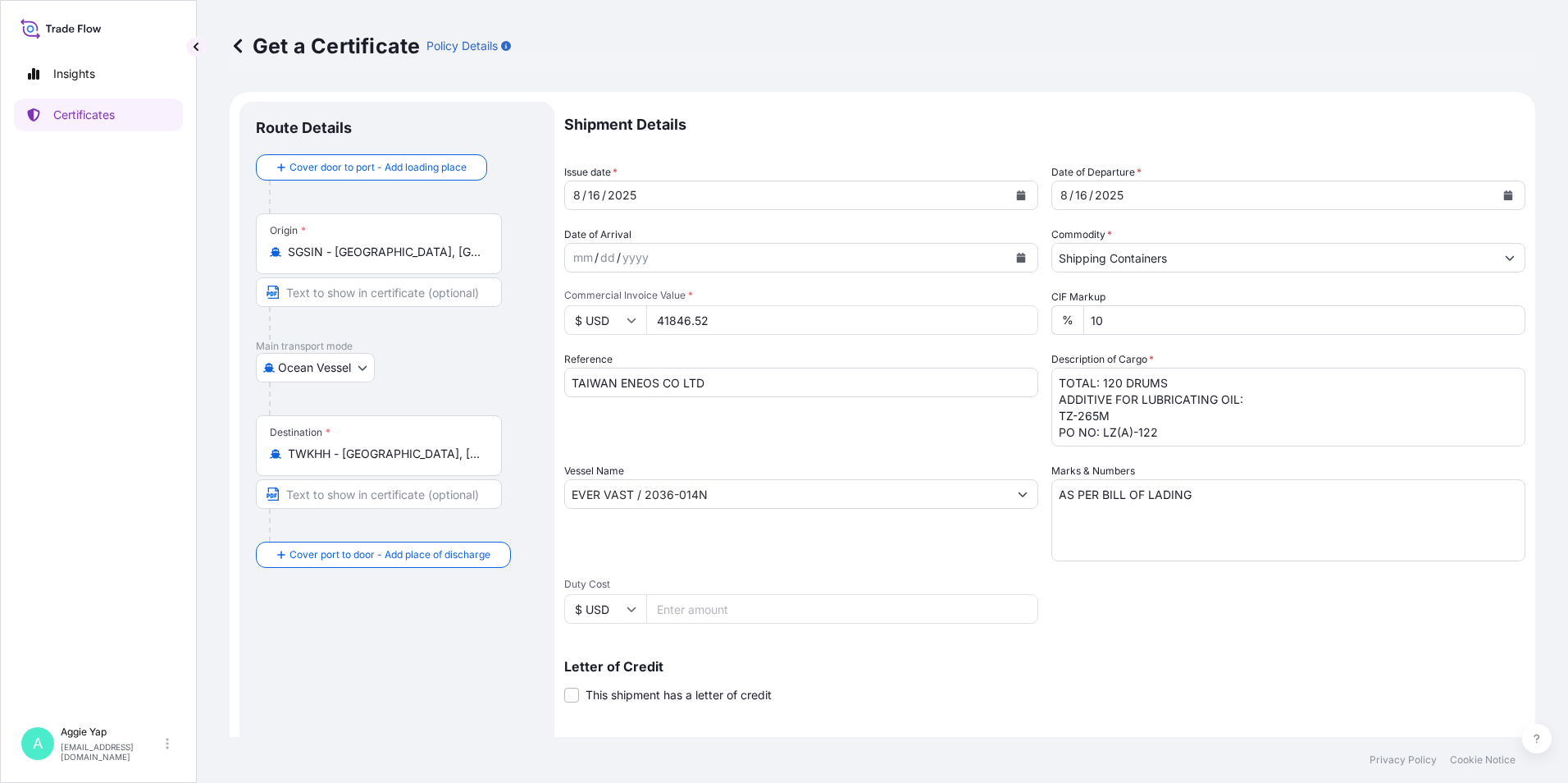
drag, startPoint x: 721, startPoint y: 320, endPoint x: 570, endPoint y: 320, distance: 151.0
click at [570, 320] on div "$ USD 41846.52" at bounding box center [802, 320] width 474 height 29
type input "75111.65"
click at [689, 367] on input "TAIWAN ENEOS CO LTD" at bounding box center [802, 382] width 474 height 29
drag, startPoint x: 1114, startPoint y: 383, endPoint x: 1097, endPoint y: 390, distance: 18.4
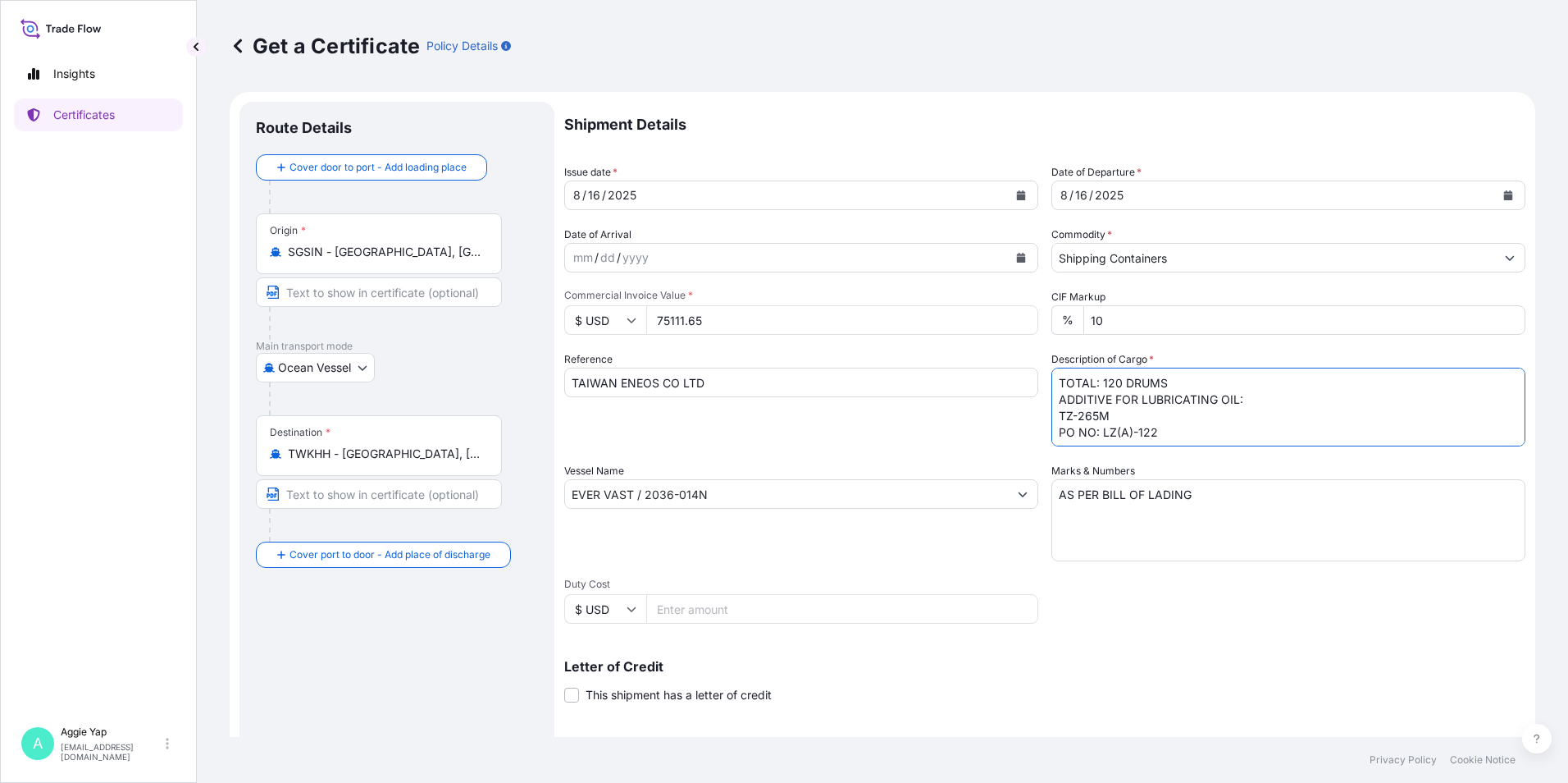
click at [1097, 390] on textarea "TOTAL: 120 DRUMS ADDITIVE FOR LUBRICATING OIL: TZ-265M PO NO: LZ(A)-122" at bounding box center [1288, 407] width 474 height 79
drag, startPoint x: 1106, startPoint y: 416, endPoint x: 1051, endPoint y: 423, distance: 55.4
click at [1051, 423] on textarea "TOTAL: 120 DRUMS ADDITIVE FOR LUBRICATING OIL: TZ-265M PO NO: LZ(A)-122" at bounding box center [1288, 407] width 474 height 79
click at [1154, 437] on textarea "TOTAL: 120 DRUMS ADDITIVE FOR LUBRICATING OIL: TZ-265M PO NO: LZ(A)-122" at bounding box center [1288, 407] width 474 height 79
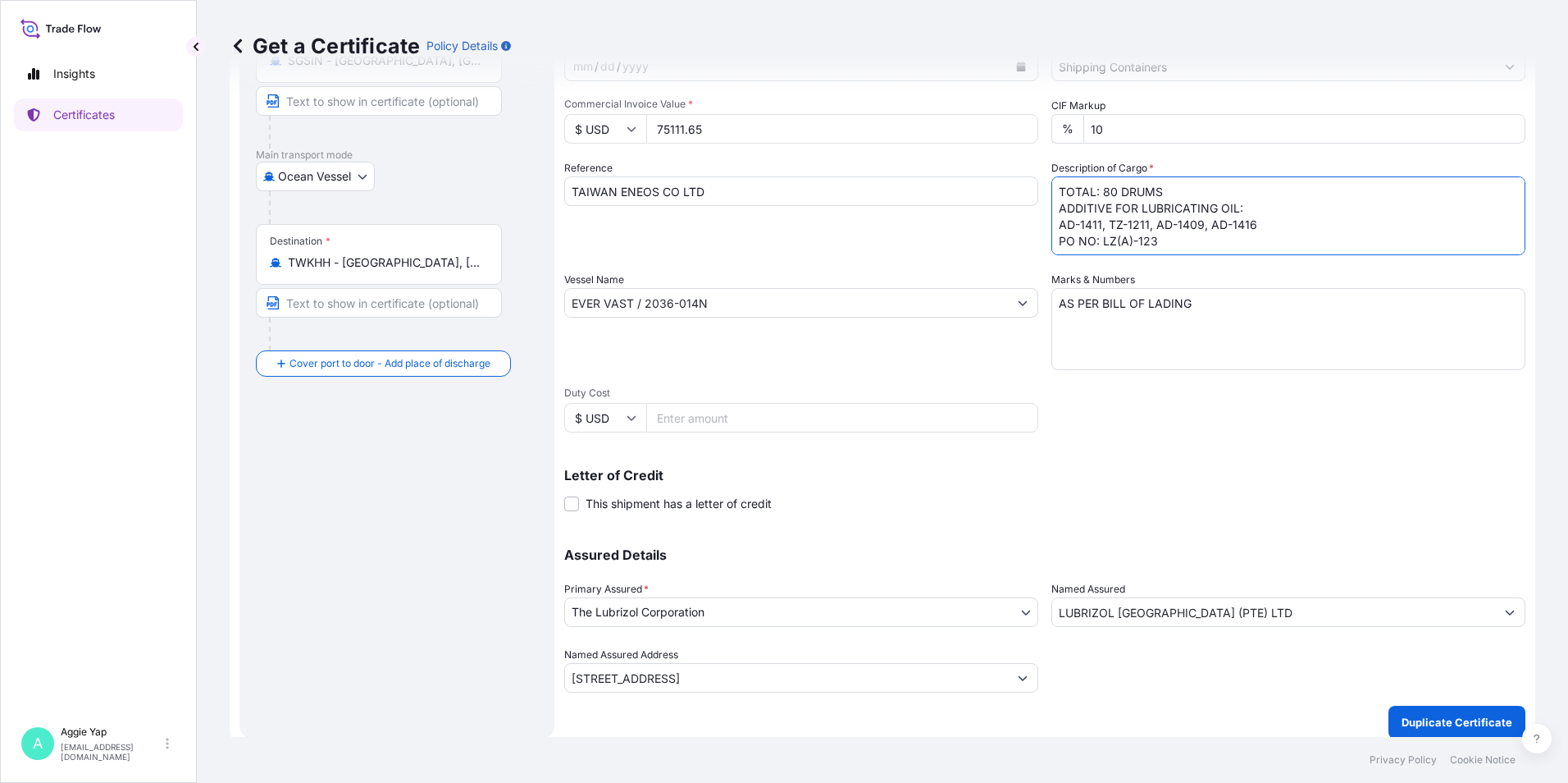
scroll to position [203, 0]
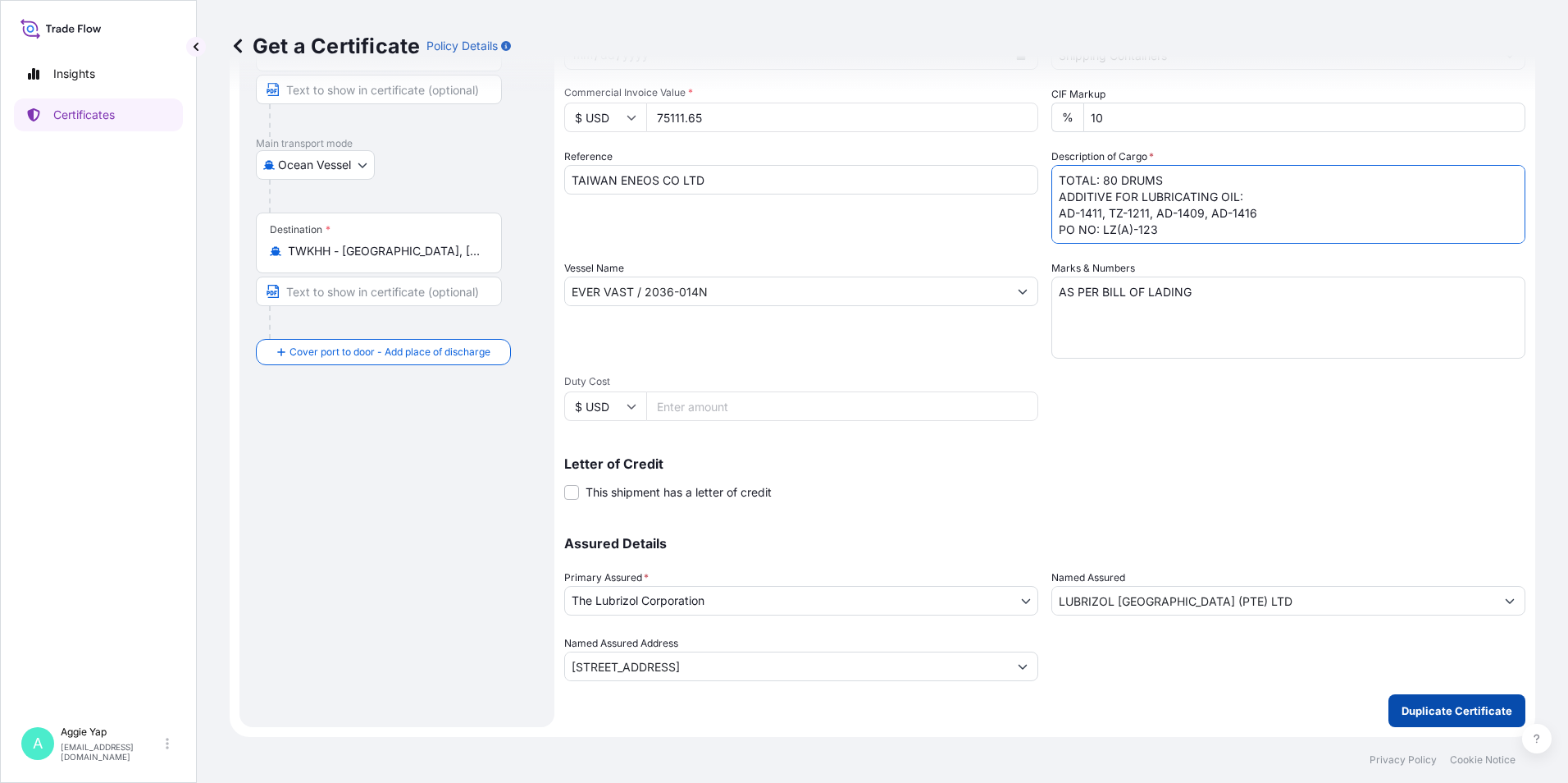
type textarea "TOTAL: 80 DRUMS ADDITIVE FOR LUBRICATING OIL: AD-1411, TZ-1211, AD-1409, AD-141…"
click at [1449, 719] on button "Duplicate Certificate" at bounding box center [1457, 711] width 137 height 33
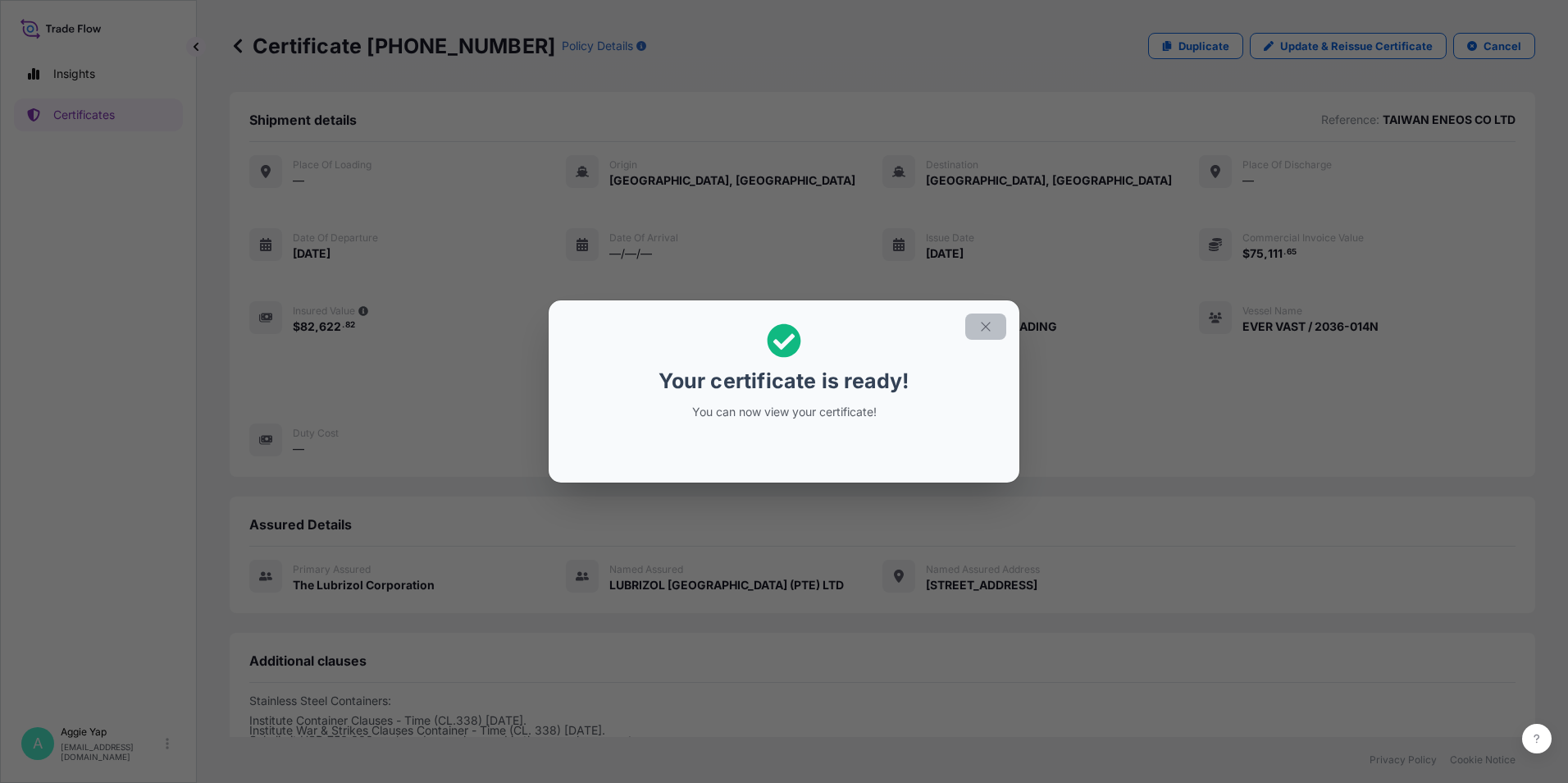
click at [992, 326] on icon "button" at bounding box center [985, 326] width 15 height 15
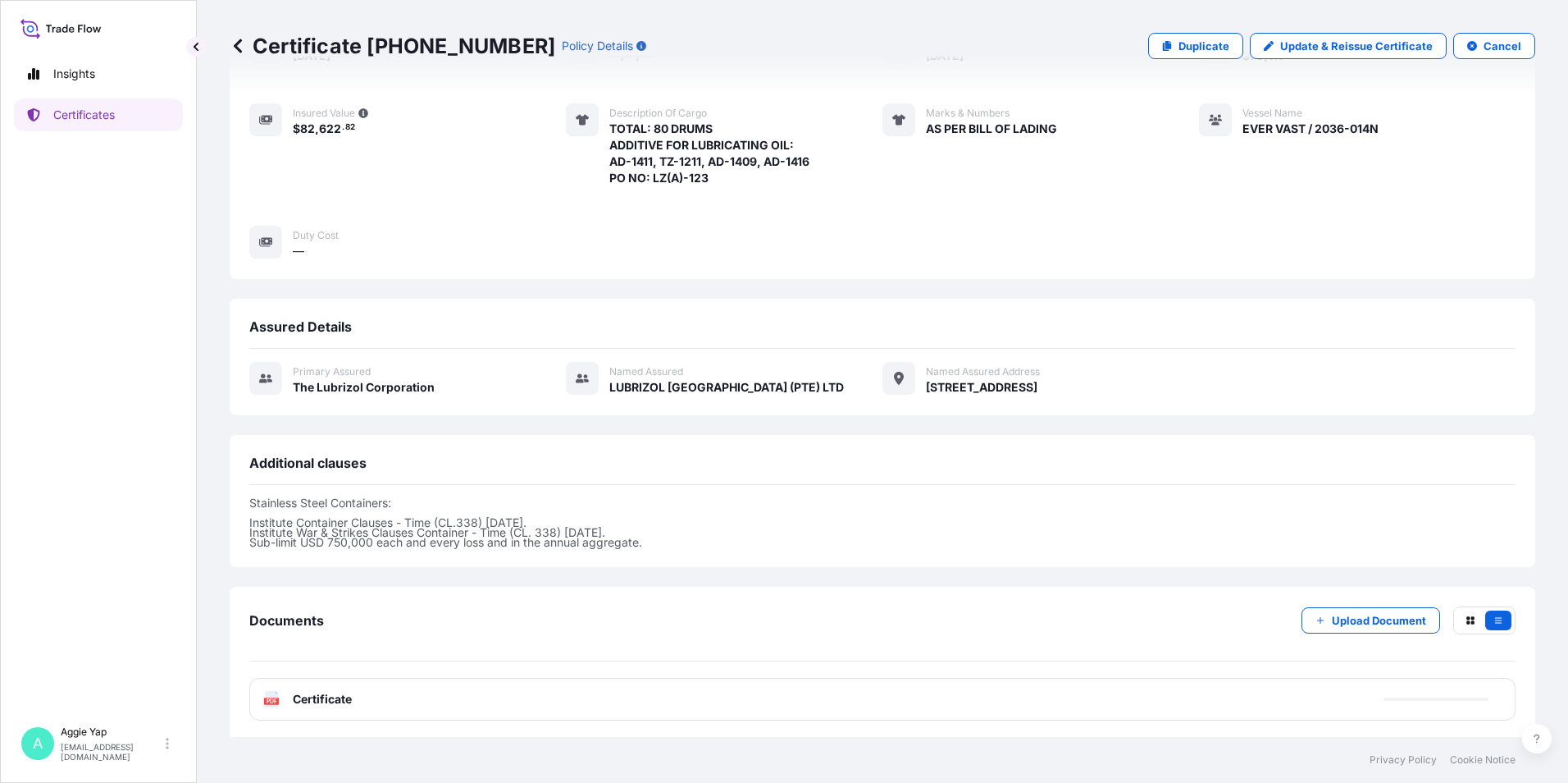
scroll to position [201, 0]
click at [370, 715] on div "PDF Certificate" at bounding box center [883, 696] width 1267 height 43
click at [934, 701] on div "PDF Certificate" at bounding box center [883, 696] width 1267 height 43
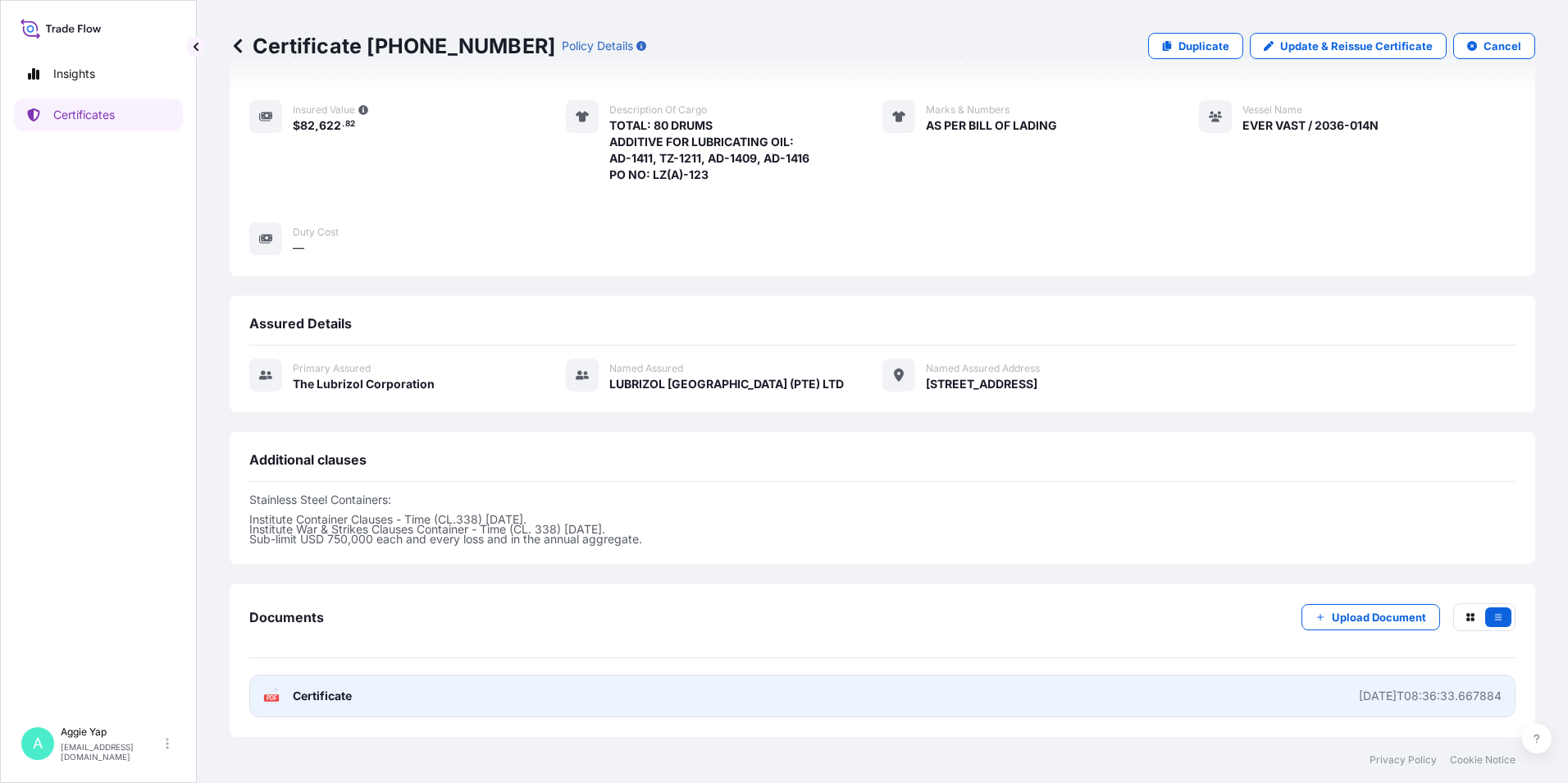
click at [934, 698] on link "PDF Certificate [DATE]T08:36:33.667884" at bounding box center [883, 696] width 1267 height 43
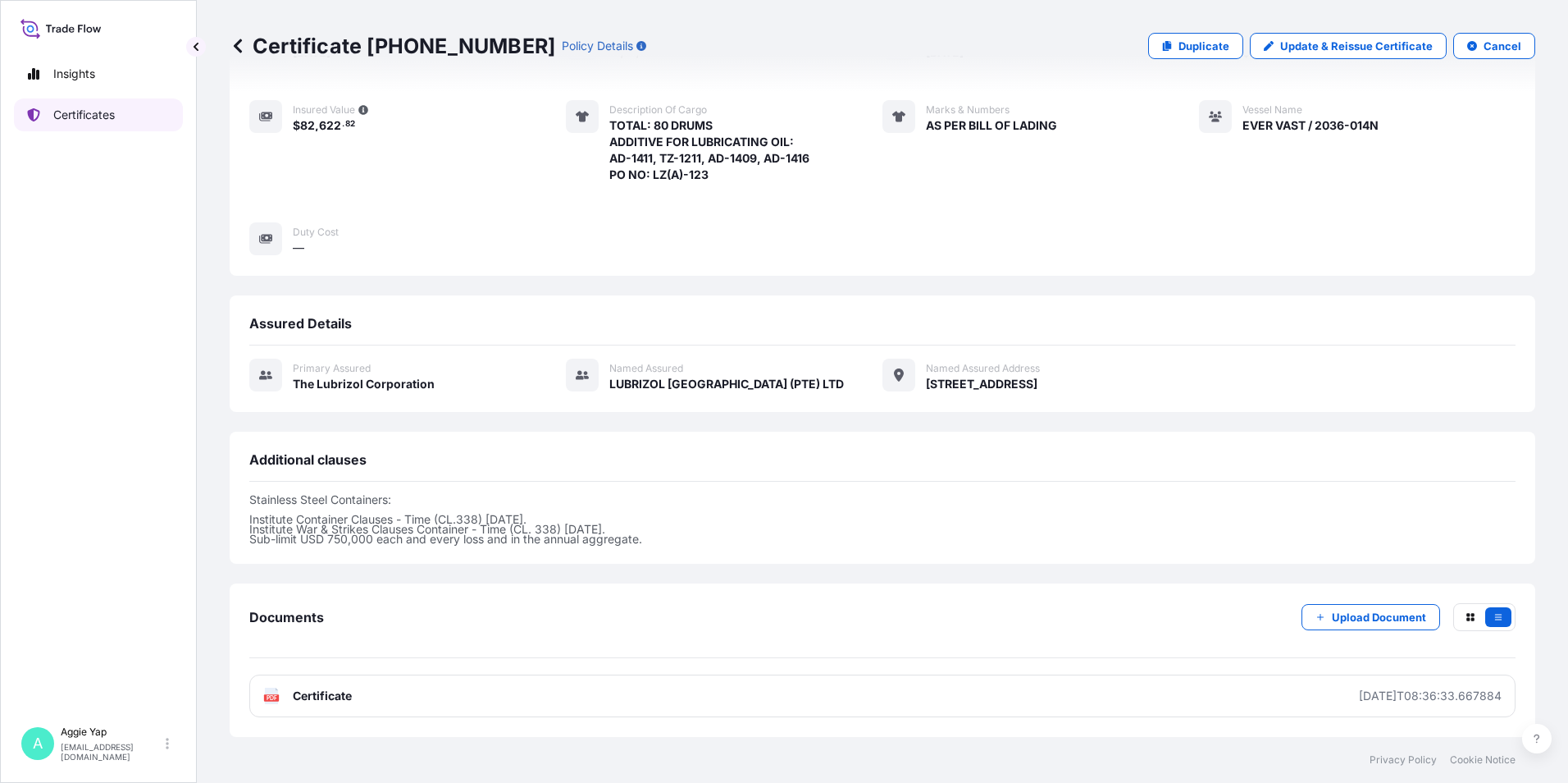
click at [59, 114] on p "Certificates" at bounding box center [84, 114] width 62 height 16
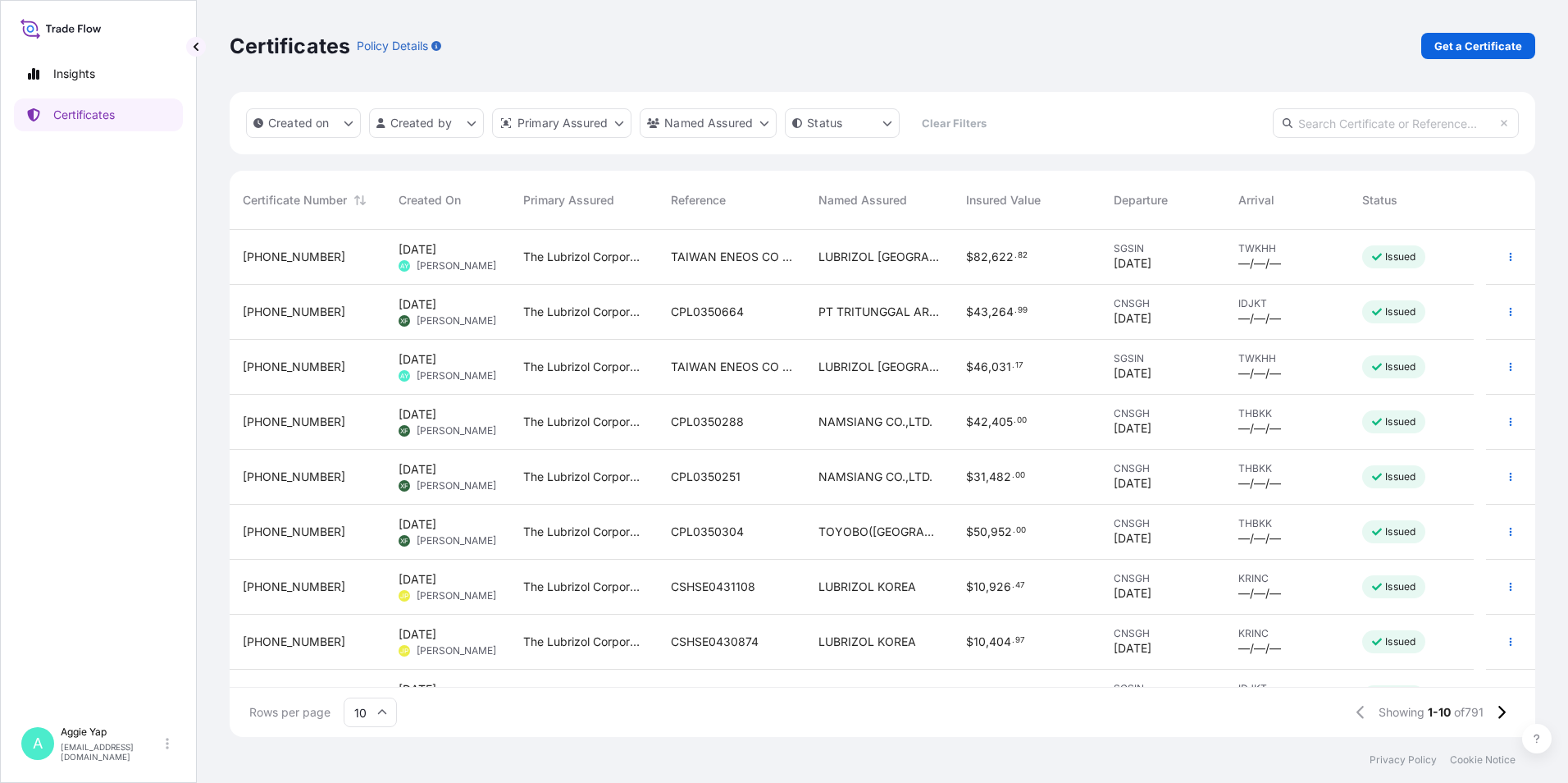
scroll to position [504, 1293]
